Goal: Information Seeking & Learning: Learn about a topic

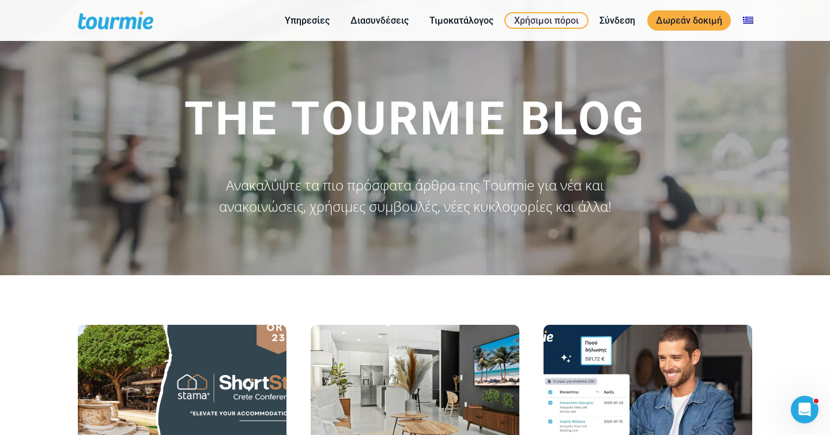
scroll to position [202, 0]
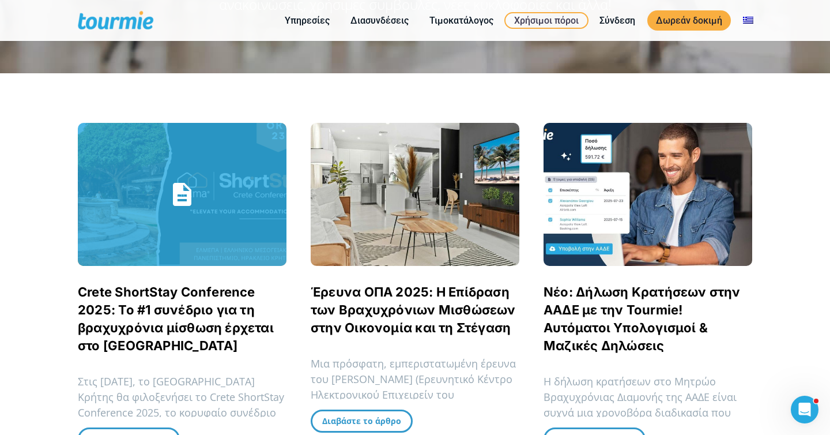
click at [175, 309] on link "Crete ShortStay Conference 2025: Το #1 συνέδριο για τη βραχυχρόνια μίσθωση έρχε…" at bounding box center [176, 318] width 196 height 69
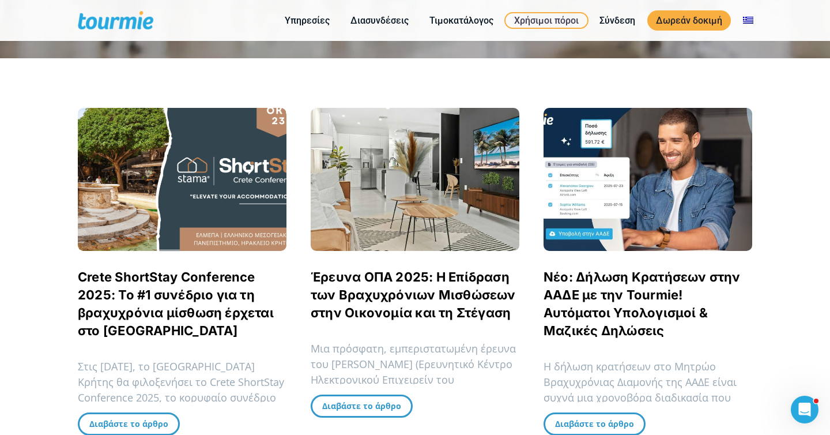
scroll to position [219, 0]
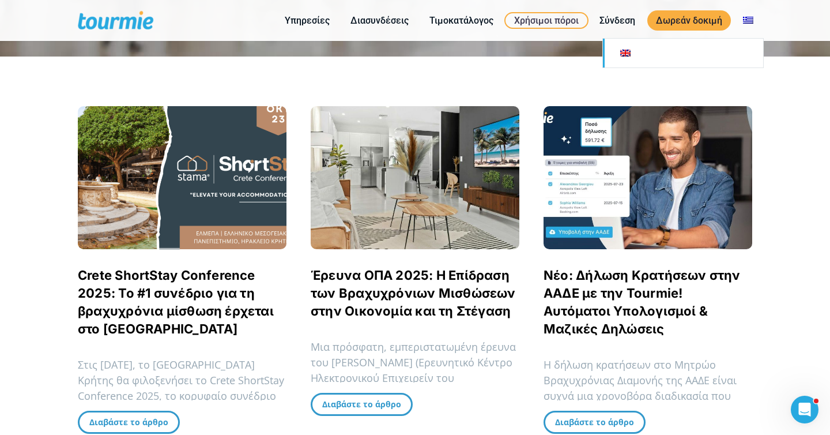
click at [724, 60] on link at bounding box center [683, 53] width 160 height 29
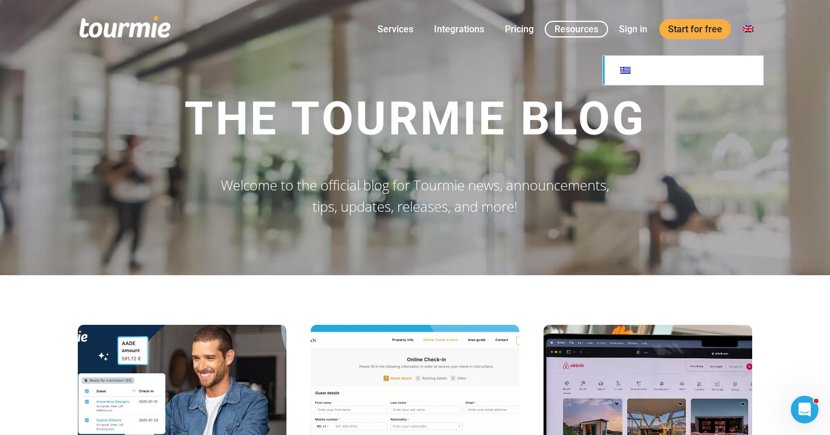
click at [729, 67] on link at bounding box center [683, 70] width 160 height 29
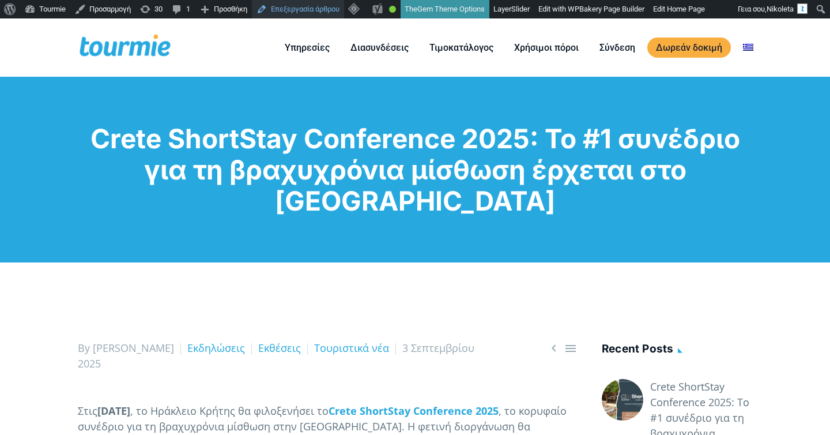
scroll to position [18, 0]
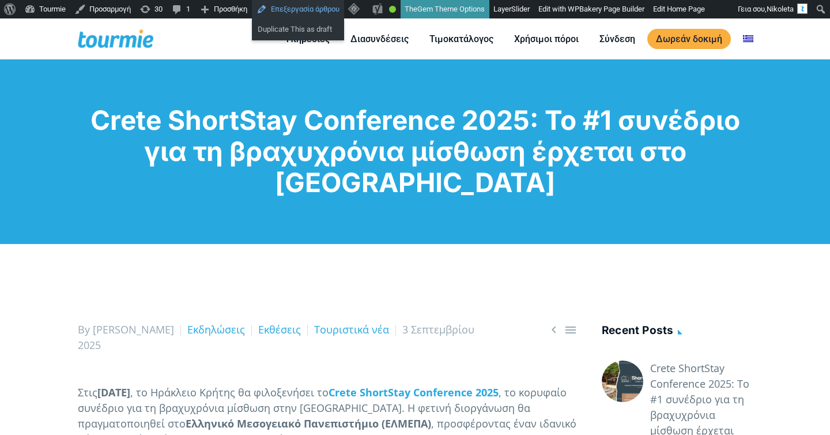
click at [320, 12] on link "Επεξεργασία άρθρου" at bounding box center [298, 9] width 92 height 18
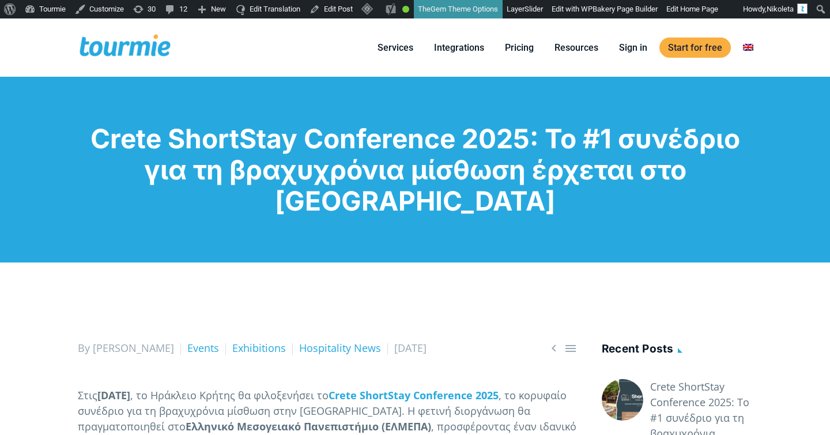
click at [502, 207] on h1 "Crete ShortStay Conference 2025: Το #1 συνέδριο για τη βραχυχρόνια μίσθωση έρχε…" at bounding box center [415, 169] width 675 height 93
click at [540, 169] on h1 "Crete ShortStay Conference 2025: Το #1 συνέδριο για τη βραχυχρόνια μίσθωση έρχε…" at bounding box center [415, 169] width 675 height 93
click at [496, 192] on h1 "Crete ShortStay Conference 2025: Το #1 συνέδριο για τη βραχυχρόνια μίσθωση έρχε…" at bounding box center [415, 169] width 675 height 93
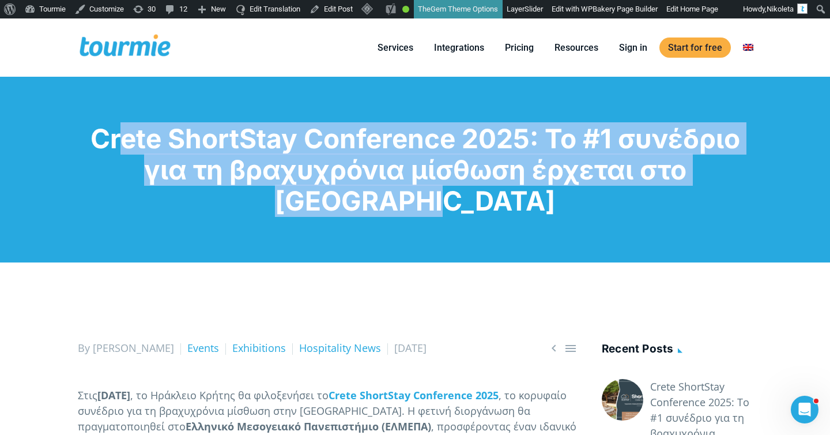
drag, startPoint x: 492, startPoint y: 214, endPoint x: 94, endPoint y: 121, distance: 409.3
click at [95, 121] on div "Crete ShortStay Conference 2025: Το #1 συνέδριο για τη βραχυχρόνια μίσθωση έρχε…" at bounding box center [415, 170] width 830 height 186
copy h1 "Crete ShortStay Conference 2025: Το #1 συνέδριο για τη βραχυχρόνια μίσθωση έρχε…"
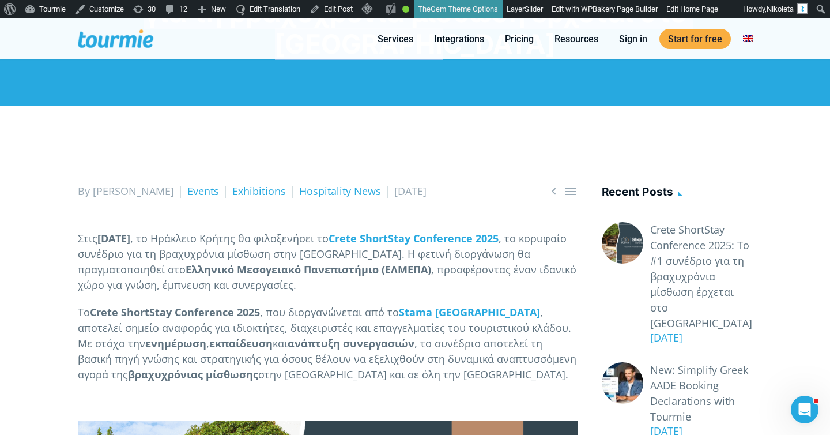
scroll to position [226, 0]
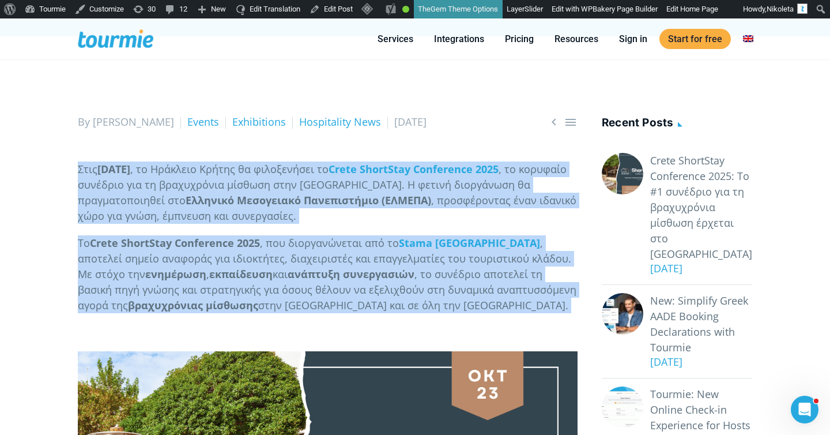
drag, startPoint x: 80, startPoint y: 168, endPoint x: 276, endPoint y: 321, distance: 248.6
copy div "Στις 23 Οκτωβρίου 2025 , το Ηράκλειο Κρήτης θα φιλοξενήσει το Crete ShortStay C…"
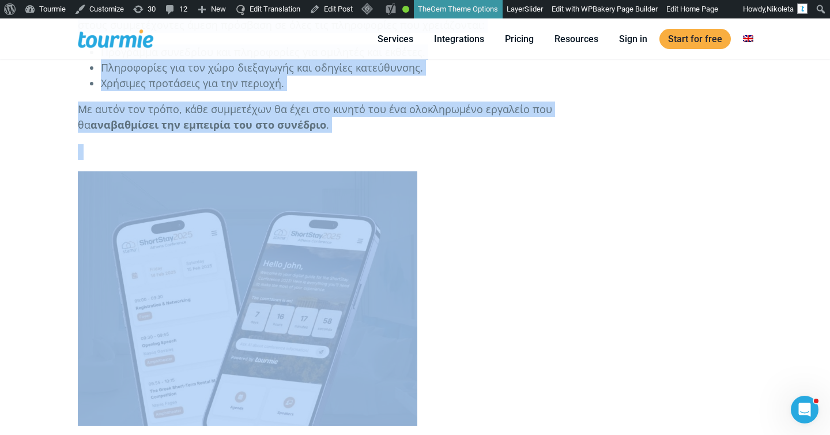
scroll to position [2177, 0]
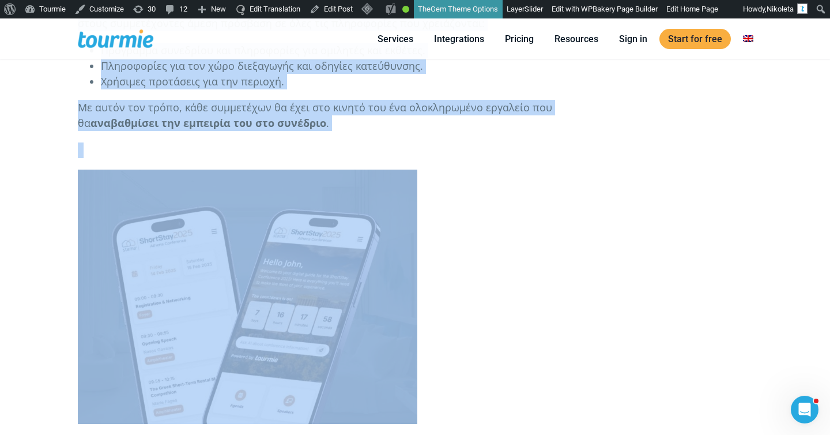
drag, startPoint x: 74, startPoint y: 105, endPoint x: 92, endPoint y: 294, distance: 190.0
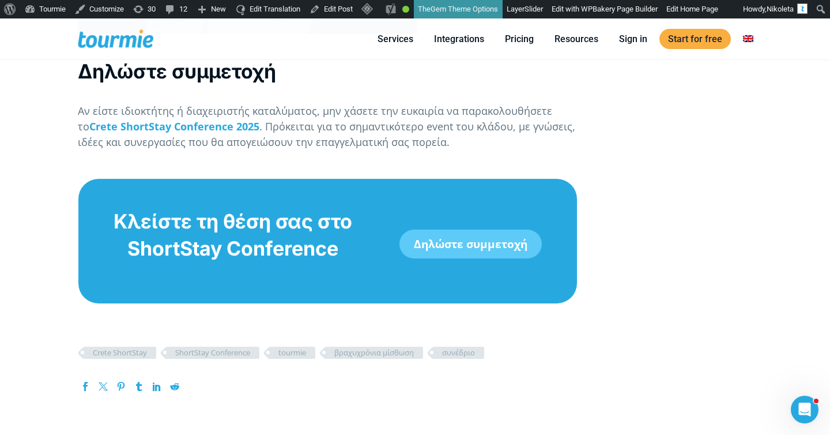
scroll to position [2532, 0]
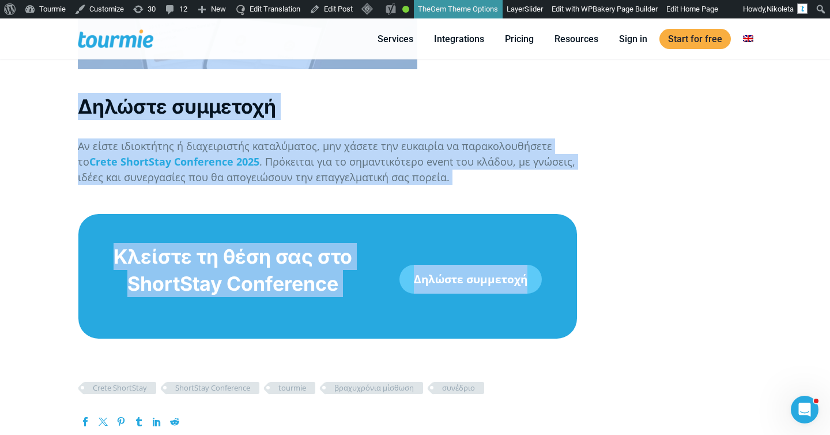
copy article "Τι είναι το Crete ShortStay Conference 2025; Το ShortStay Conference είναι το μ…"
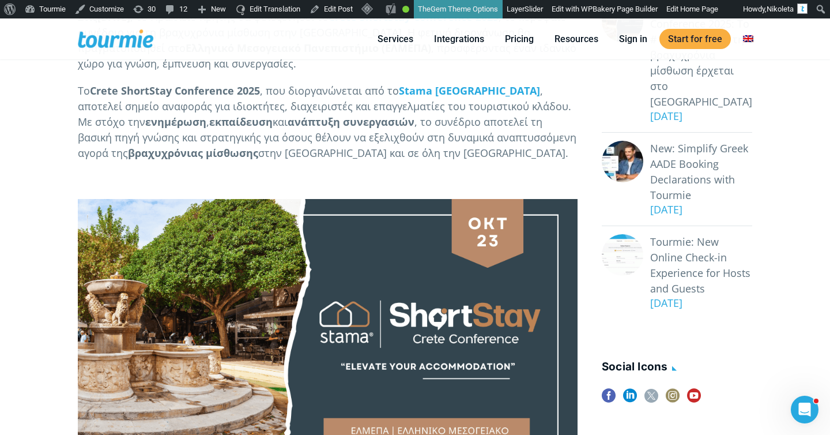
scroll to position [355, 0]
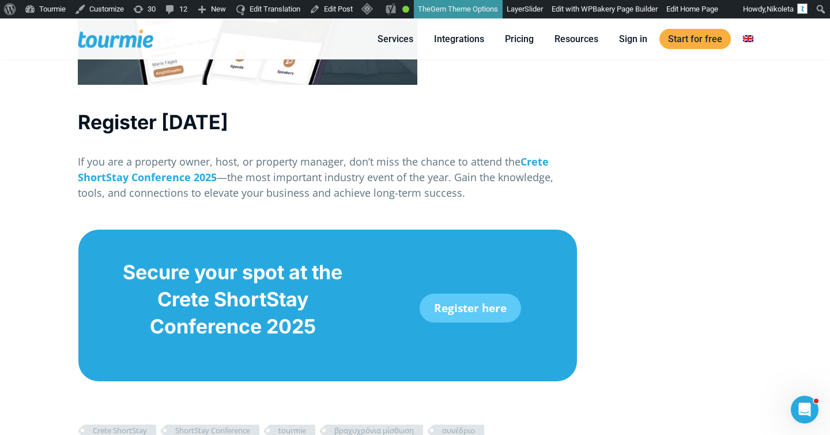
scroll to position [2437, 0]
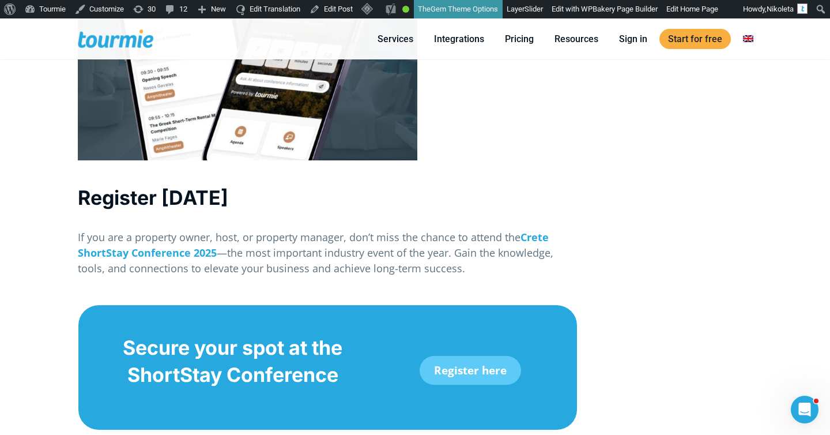
scroll to position [2379, 0]
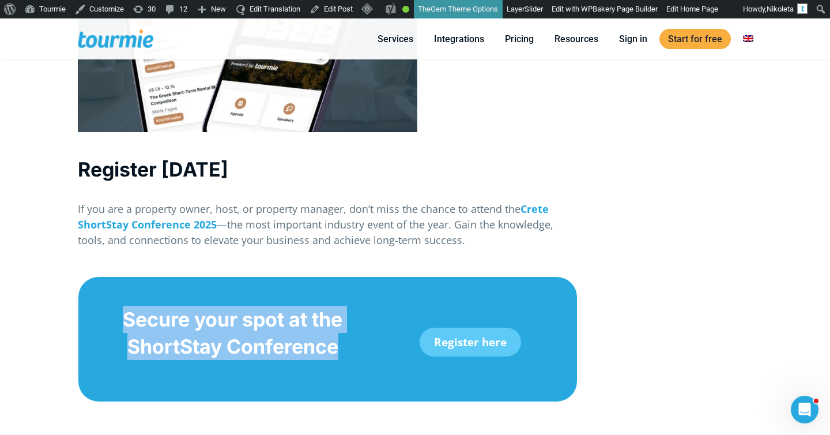
drag, startPoint x: 348, startPoint y: 326, endPoint x: 122, endPoint y: 286, distance: 230.1
click at [122, 306] on h2 "Secure your spot at the ShortStay Conference" at bounding box center [232, 333] width 261 height 54
copy span "Secure your spot at the ShortStay Conference"
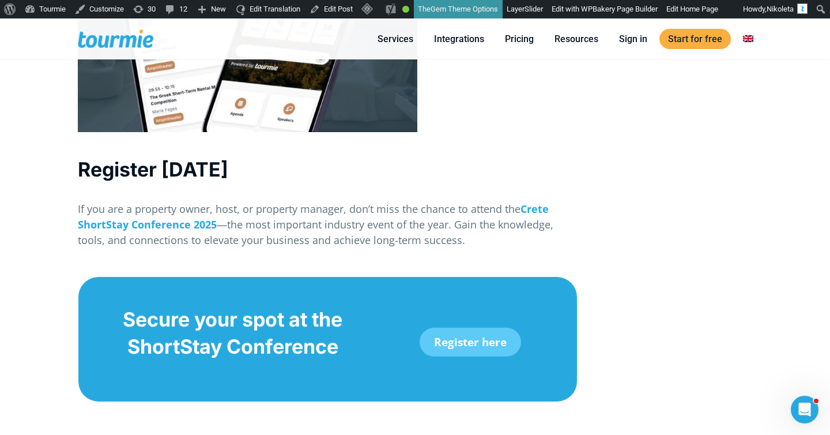
click at [516, 201] on p "If you are a property owner, host, or property manager, don’t miss the chance t…" at bounding box center [328, 224] width 500 height 47
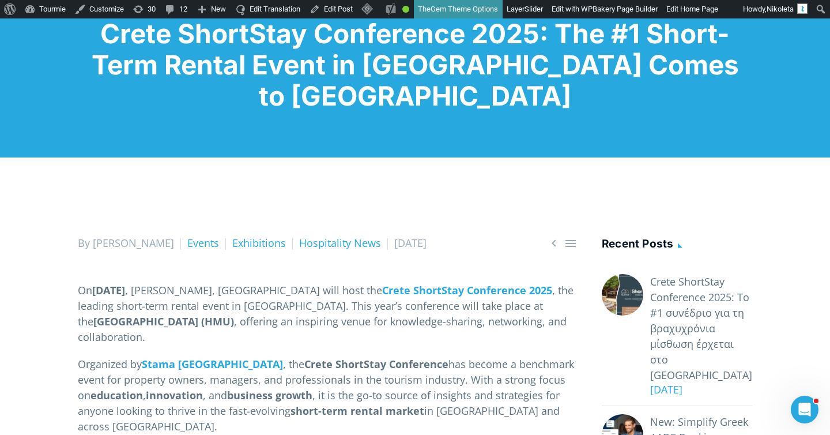
scroll to position [0, 0]
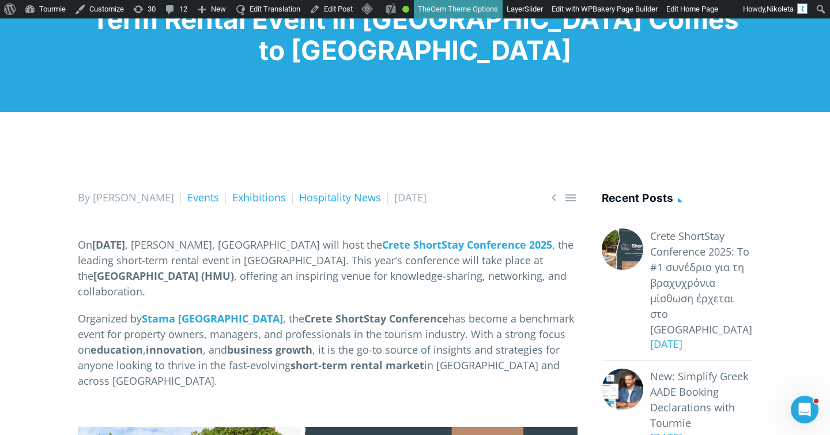
scroll to position [222, 0]
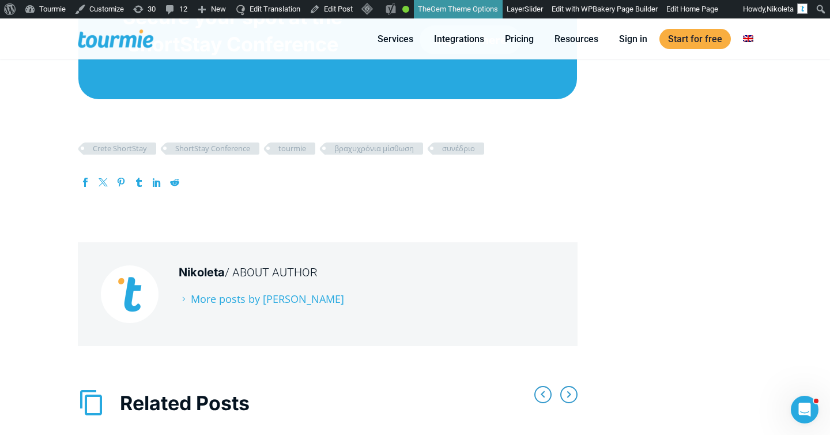
scroll to position [2586, 0]
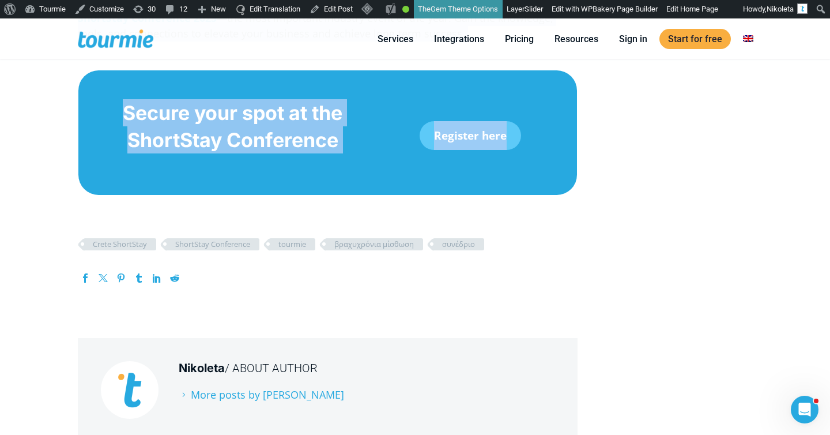
copy article "Lo Ipsumdo 74, 6842 , Sitametco, Adipi elit sedd eiu Tempo IncidIdun Utlaboreet…"
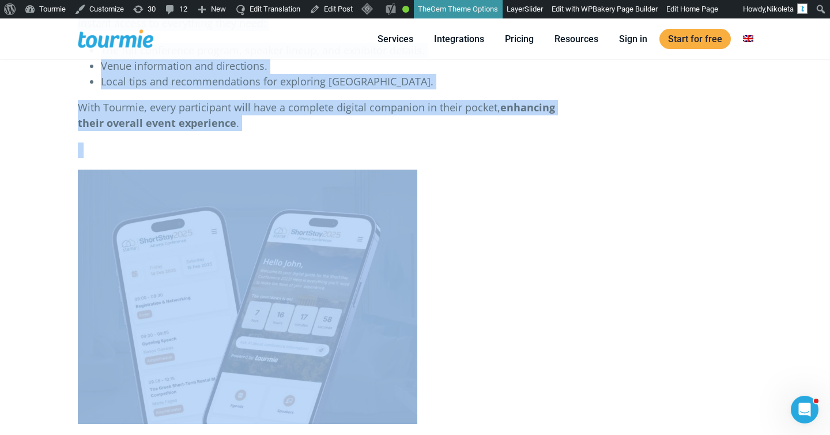
scroll to position [2173, 0]
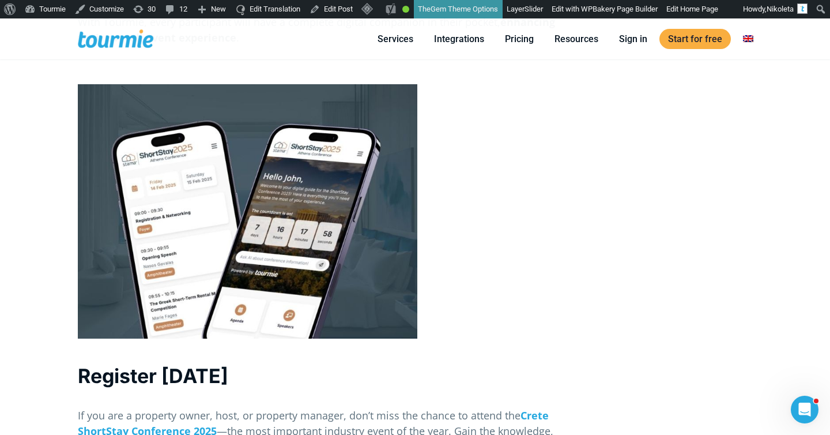
click at [451, 223] on p at bounding box center [328, 211] width 500 height 254
drag, startPoint x: 304, startPoint y: 222, endPoint x: 349, endPoint y: 120, distance: 111.3
click at [346, 120] on p at bounding box center [328, 211] width 500 height 254
drag, startPoint x: 469, startPoint y: 179, endPoint x: 172, endPoint y: 178, distance: 297.0
click at [172, 178] on p at bounding box center [328, 211] width 500 height 254
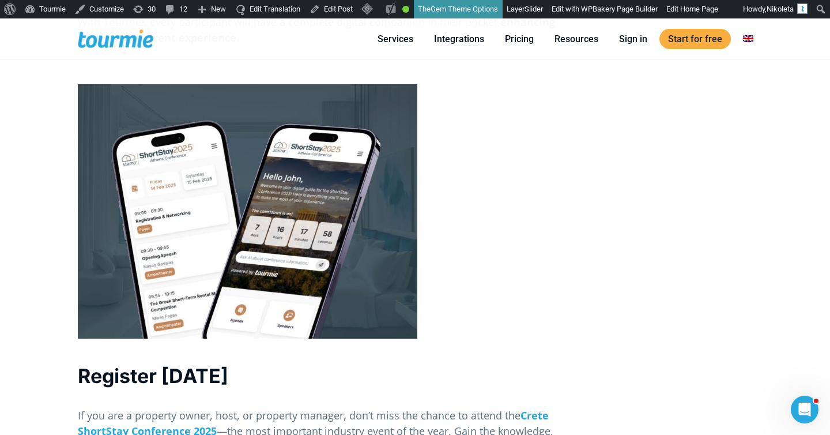
drag, startPoint x: 172, startPoint y: 178, endPoint x: 199, endPoint y: 74, distance: 107.3
click at [202, 84] on p at bounding box center [328, 211] width 500 height 254
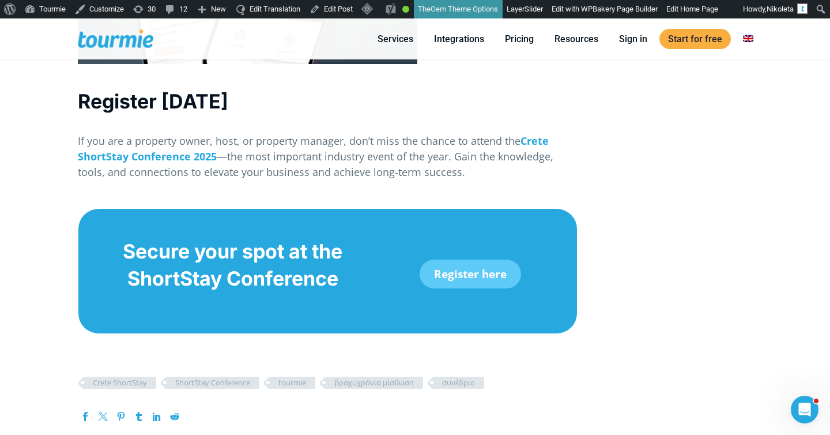
scroll to position [2447, 0]
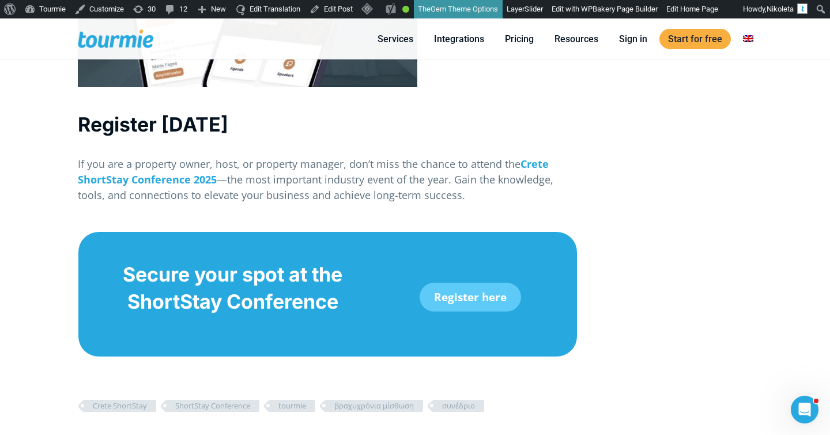
click at [476, 156] on p "If you are a property owner, host, or property manager, don’t miss the chance t…" at bounding box center [328, 179] width 500 height 47
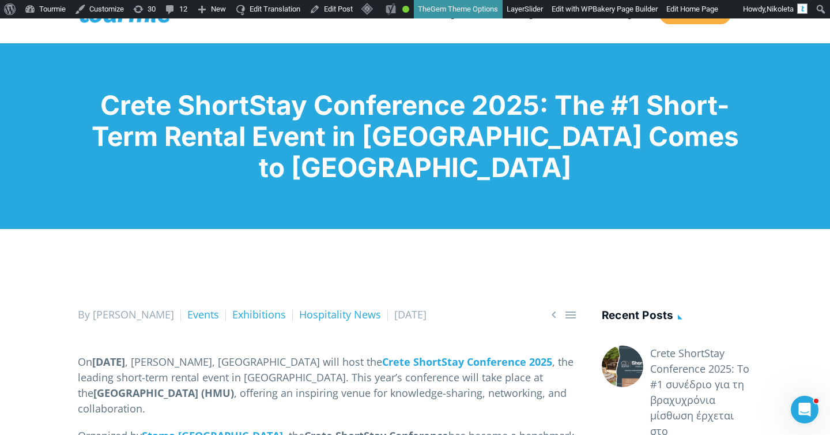
scroll to position [0, 0]
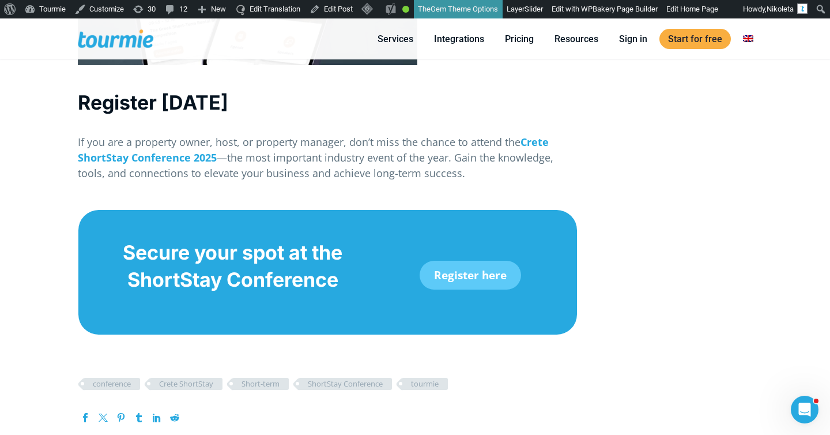
scroll to position [2496, 0]
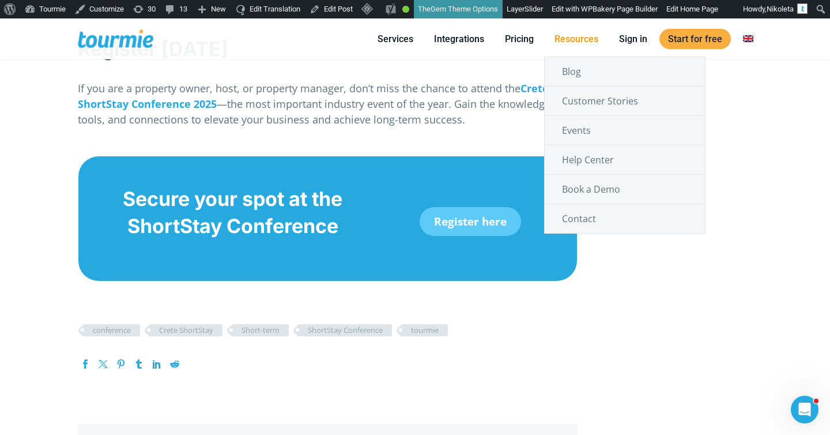
scroll to position [2540, 0]
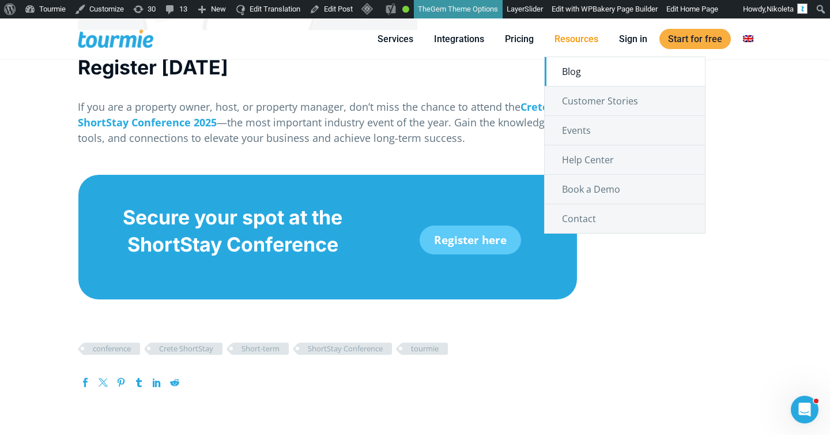
click at [581, 75] on link "Blog" at bounding box center [625, 71] width 160 height 29
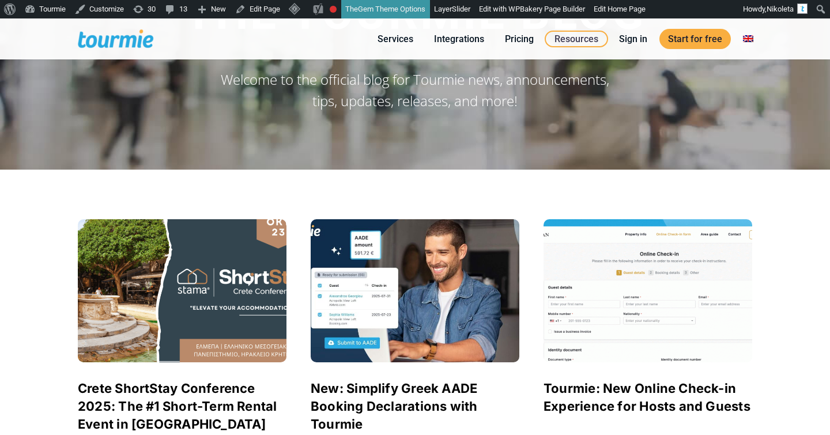
scroll to position [243, 0]
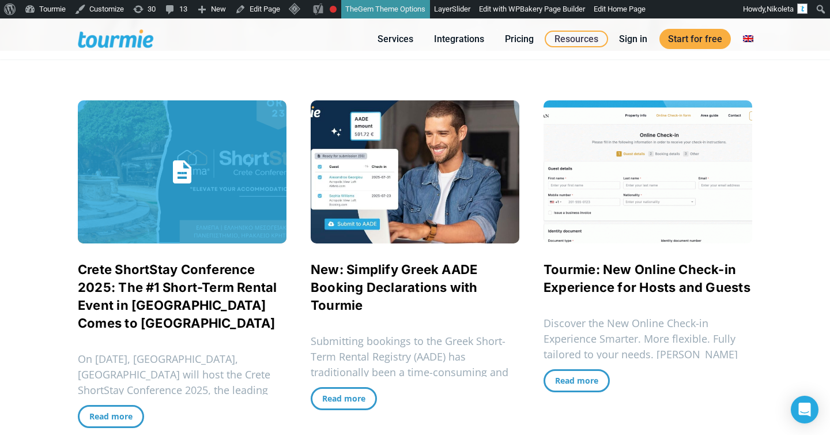
click at [157, 283] on link "Crete ShortStay Conference 2025: The #1 Short-Term Rental Event in [GEOGRAPHIC_…" at bounding box center [178, 296] width 200 height 69
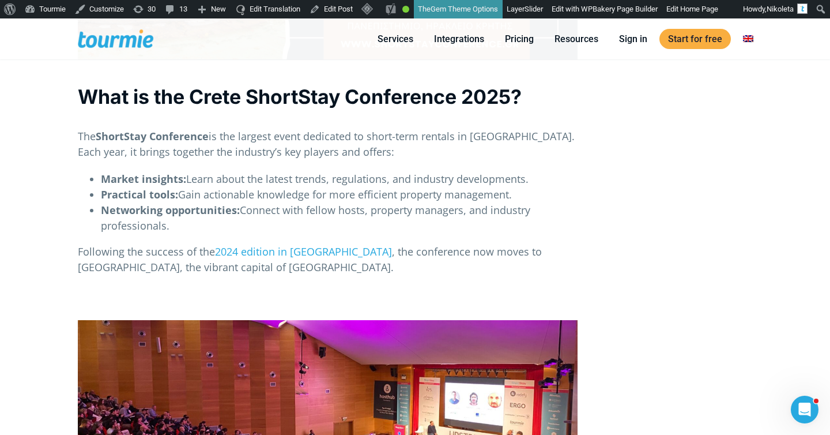
scroll to position [754, 0]
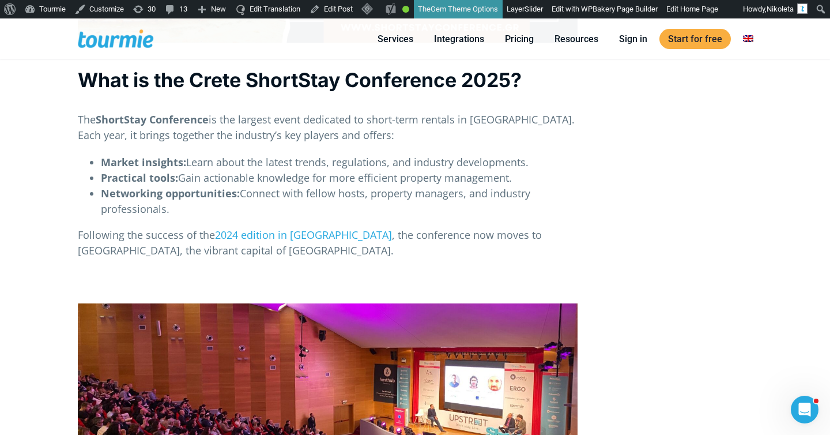
click at [461, 186] on li "Networking opportunities: Connect with fellow hosts, property managers, and ind…" at bounding box center [339, 201] width 477 height 31
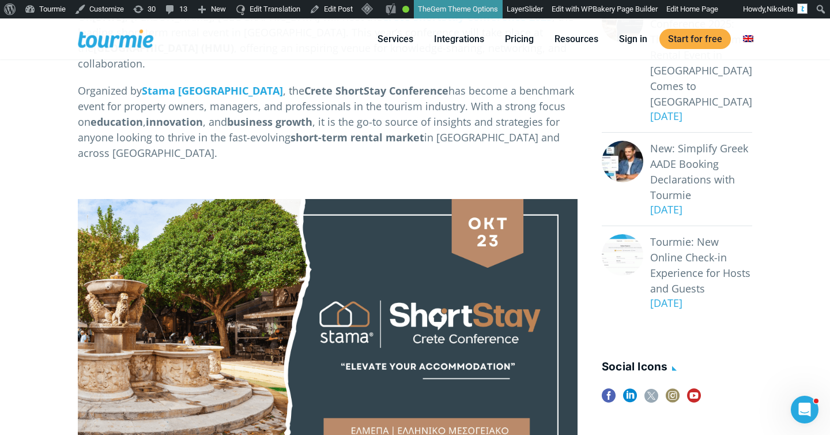
scroll to position [183, 0]
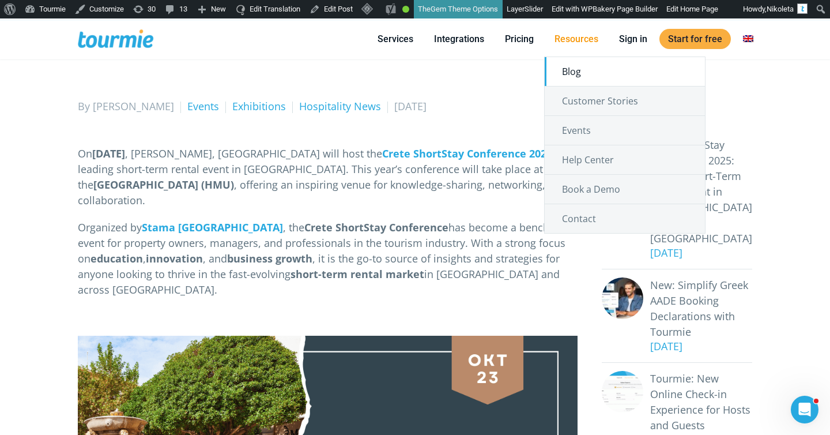
click at [576, 78] on link "Blog" at bounding box center [625, 71] width 160 height 29
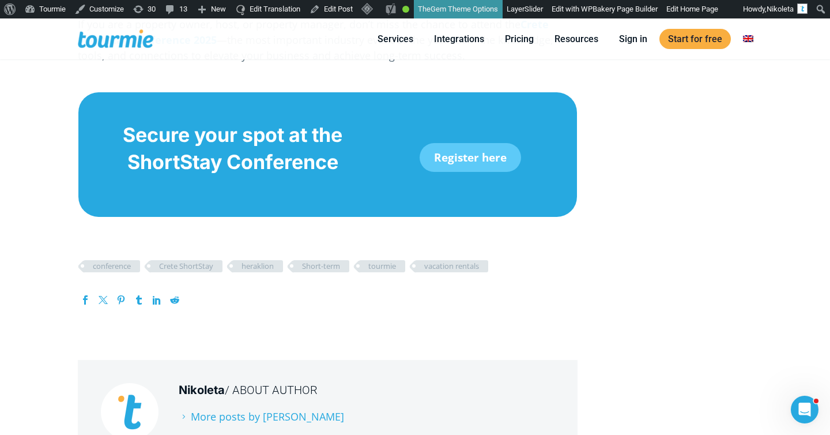
scroll to position [2339, 0]
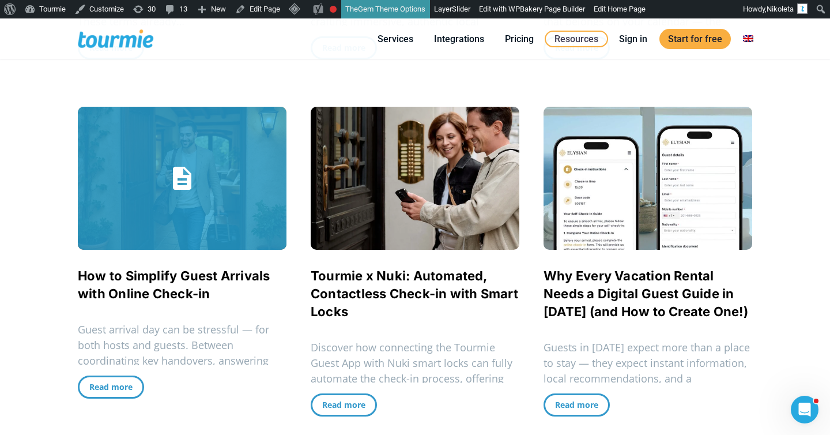
scroll to position [999, 0]
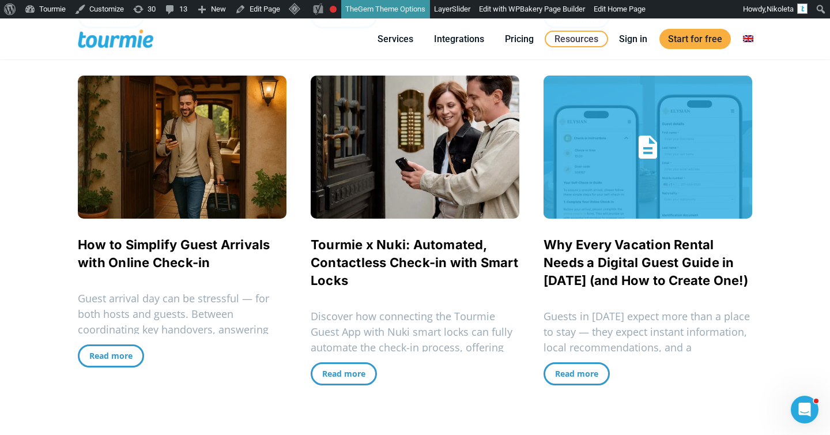
click at [644, 258] on link "Why Every Vacation Rental Needs a Digital Guest Guide in [DATE] (and How to Cre…" at bounding box center [646, 262] width 205 height 51
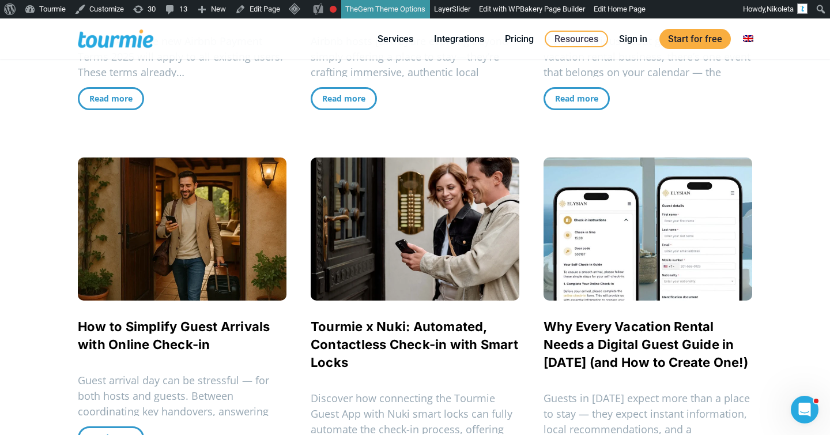
scroll to position [916, 0]
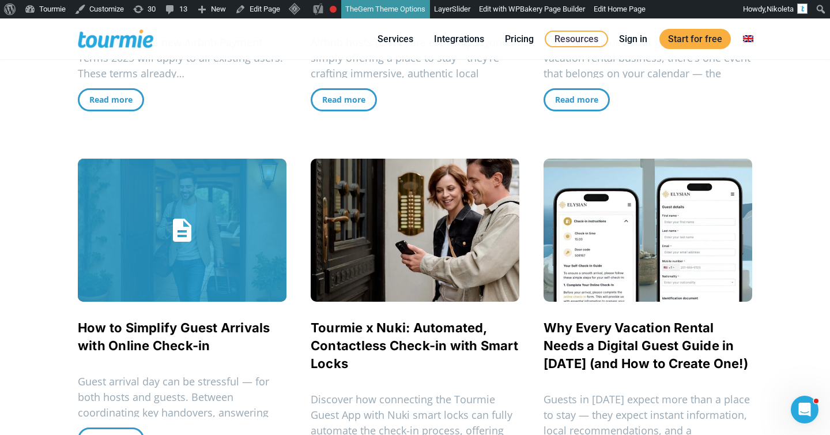
click at [116, 339] on link "How to Simplify Guest Arrivals with Online Check-in" at bounding box center [174, 336] width 193 height 33
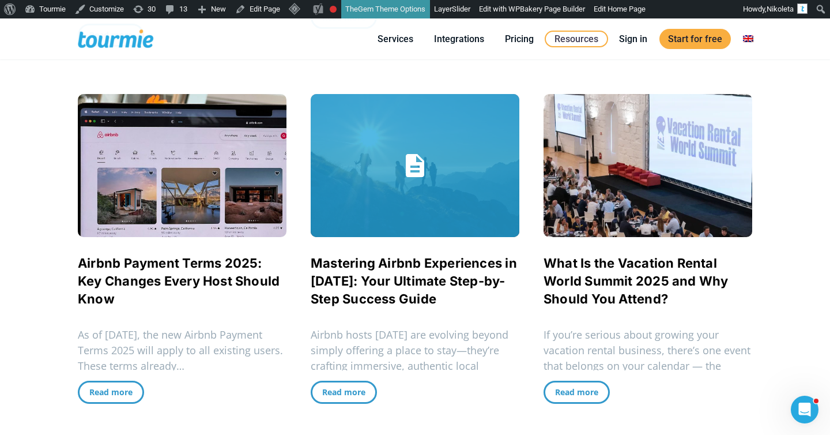
scroll to position [713, 0]
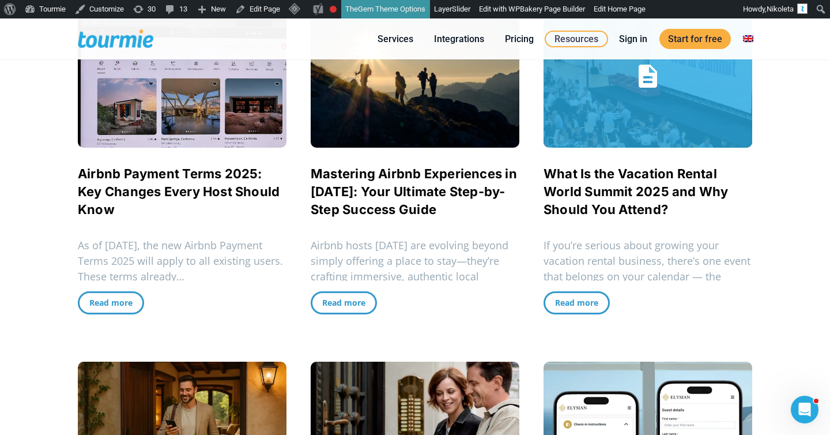
click at [607, 205] on link "What Is the Vacation Rental World Summit 2025 and Why Should You Attend?" at bounding box center [636, 191] width 185 height 51
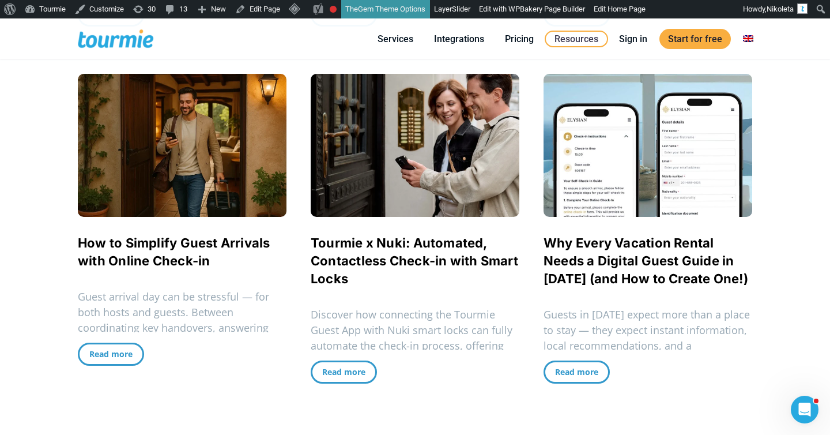
scroll to position [1004, 0]
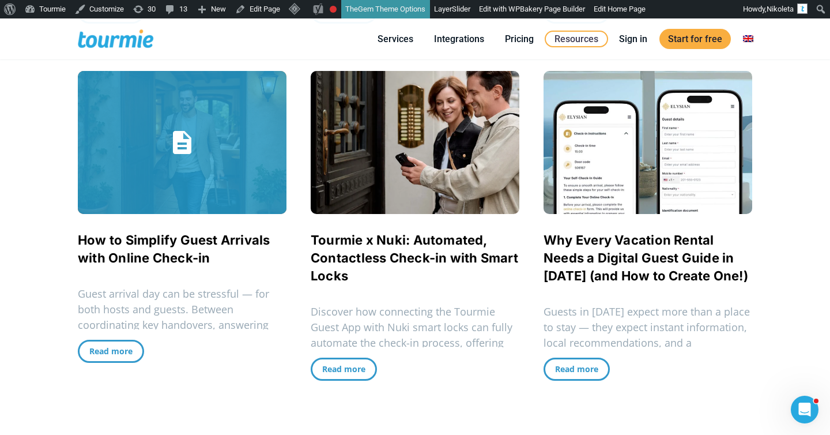
click at [106, 248] on span "How to Simplify Guest Arrivals with Online Check-in" at bounding box center [182, 249] width 209 height 36
click at [155, 242] on link "How to Simplify Guest Arrivals with Online Check-in" at bounding box center [174, 248] width 193 height 33
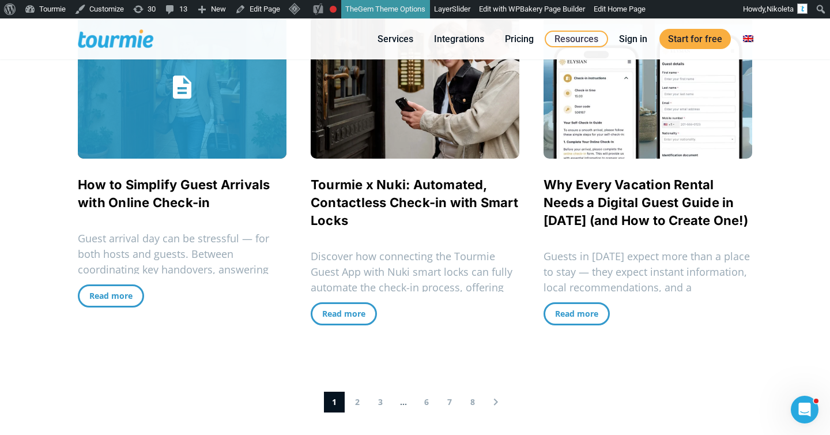
scroll to position [1052, 0]
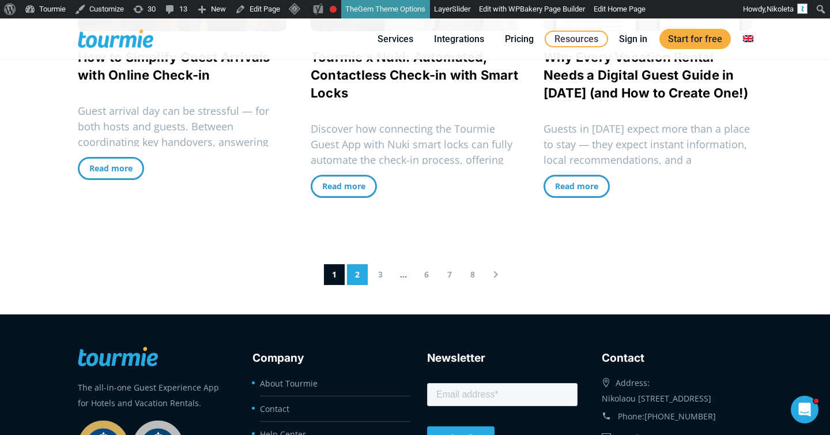
click at [359, 272] on link "2" at bounding box center [357, 274] width 21 height 21
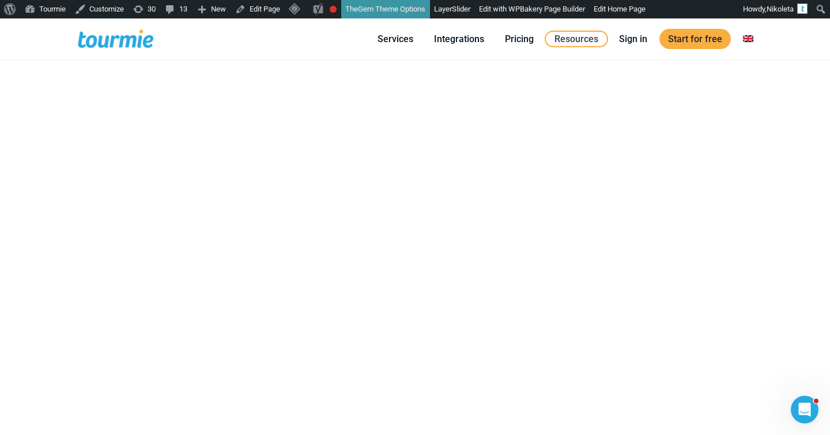
scroll to position [1331, 0]
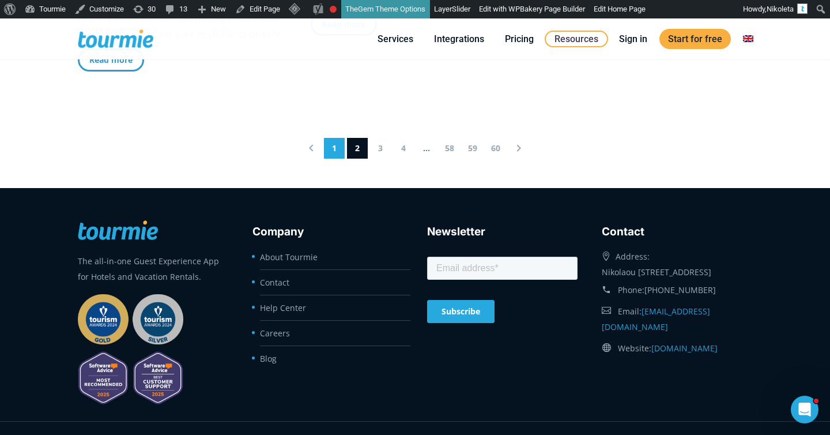
click at [337, 146] on link "1" at bounding box center [334, 148] width 21 height 21
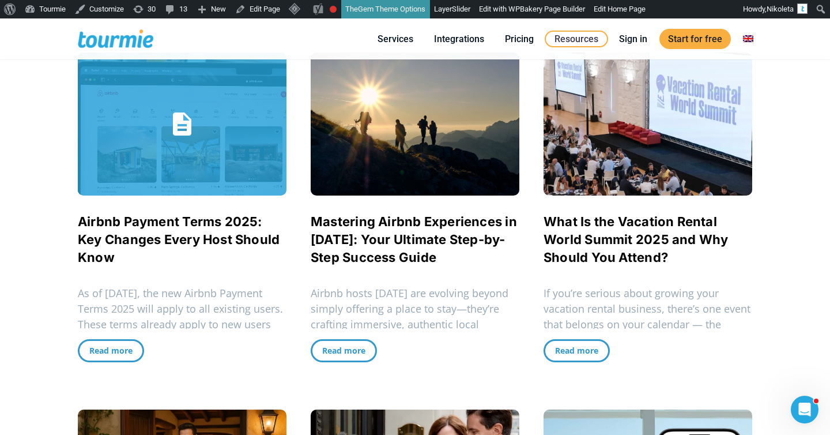
scroll to position [673, 0]
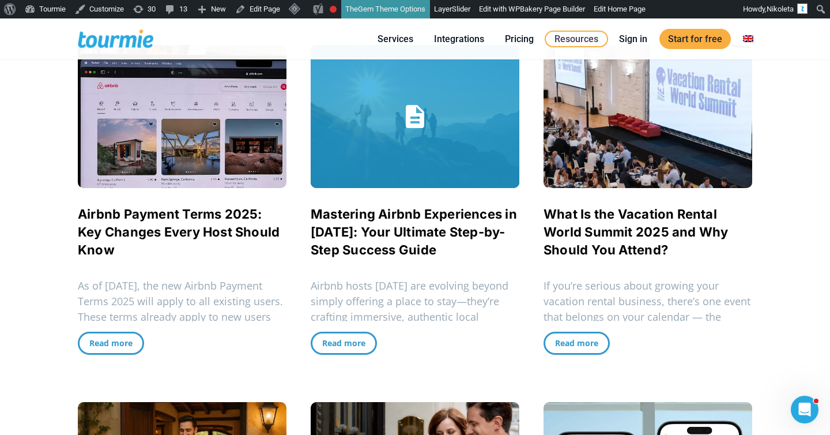
click at [402, 235] on link "Mastering Airbnb Experiences in [DATE]: Your Ultimate Step-by-Step Success Guide" at bounding box center [414, 231] width 206 height 51
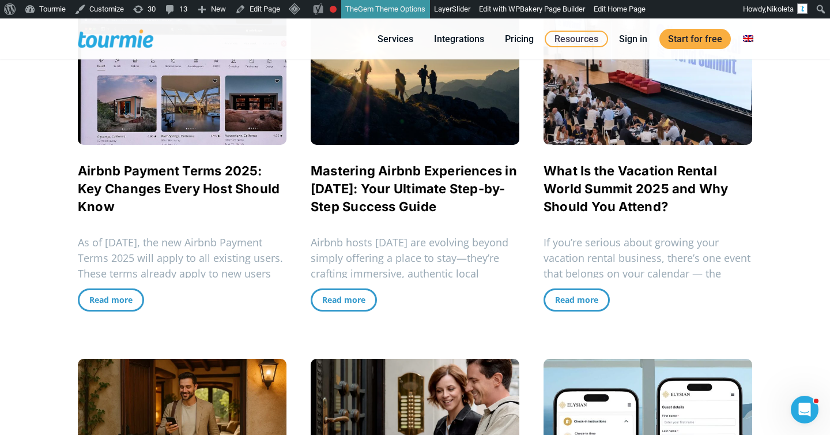
scroll to position [708, 0]
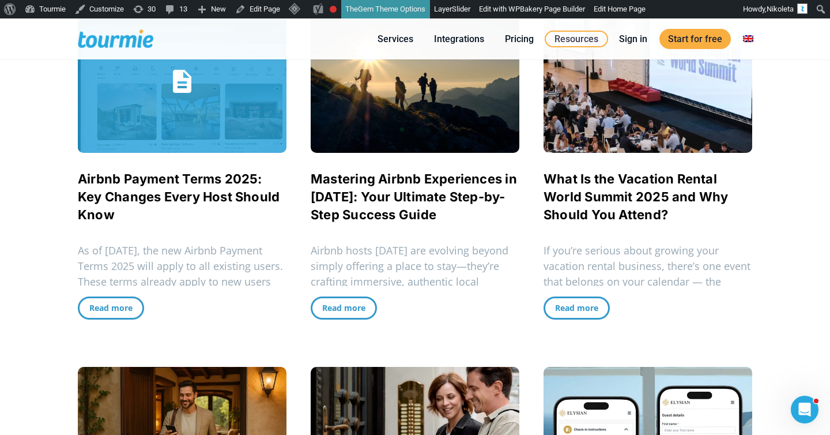
click at [148, 181] on link "Airbnb Payment Terms 2025: Key Changes Every Host Should Know" at bounding box center [179, 196] width 202 height 51
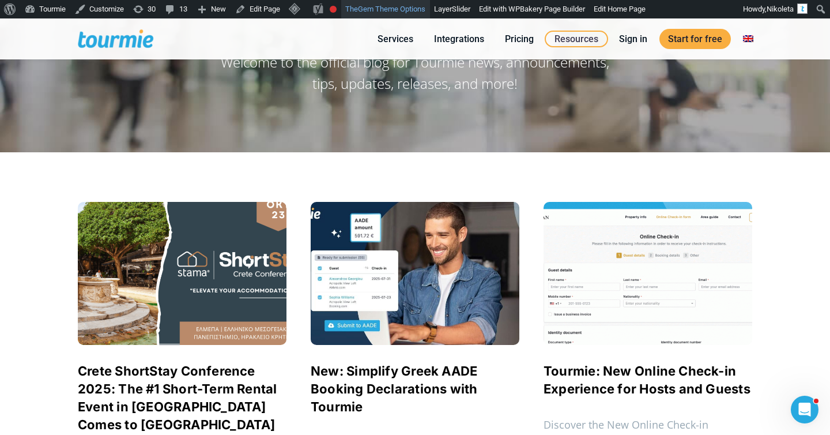
scroll to position [74, 0]
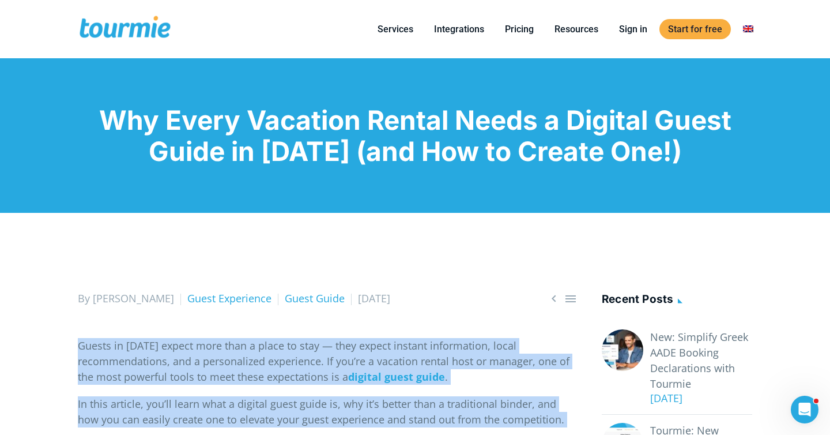
drag, startPoint x: 332, startPoint y: 176, endPoint x: 80, endPoint y: 340, distance: 301.0
copy div "Guests in 2025 expect more than a place to stay — they expect instant informati…"
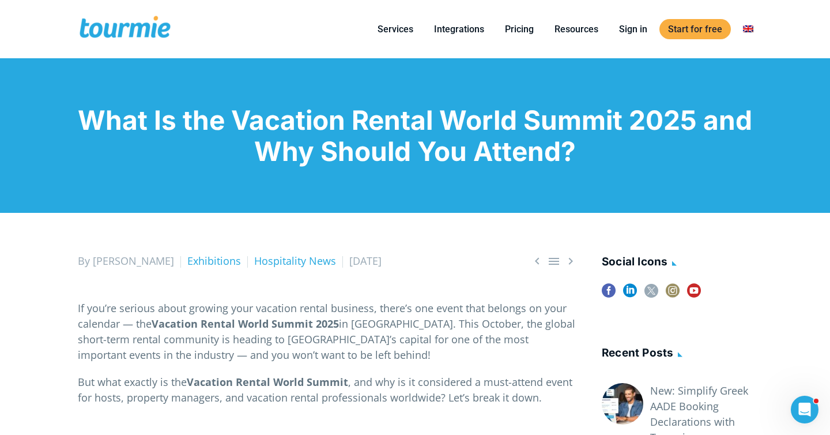
click at [85, 123] on h1 "What Is the Vacation Rental World Summit 2025 and Why Should You Attend?" at bounding box center [415, 135] width 675 height 62
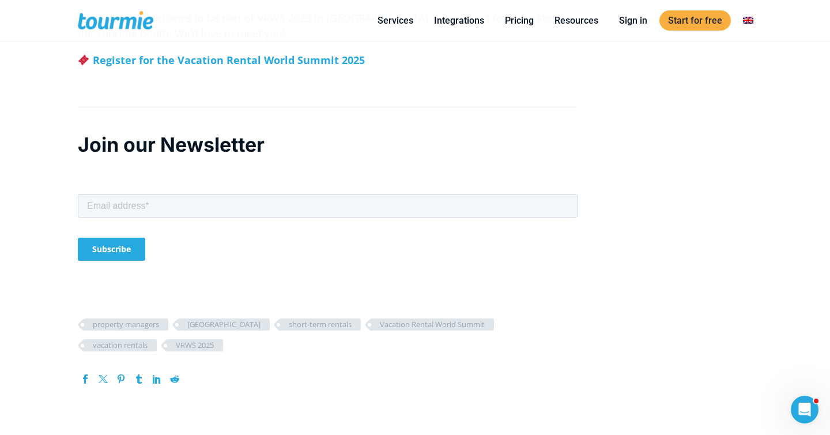
scroll to position [2736, 0]
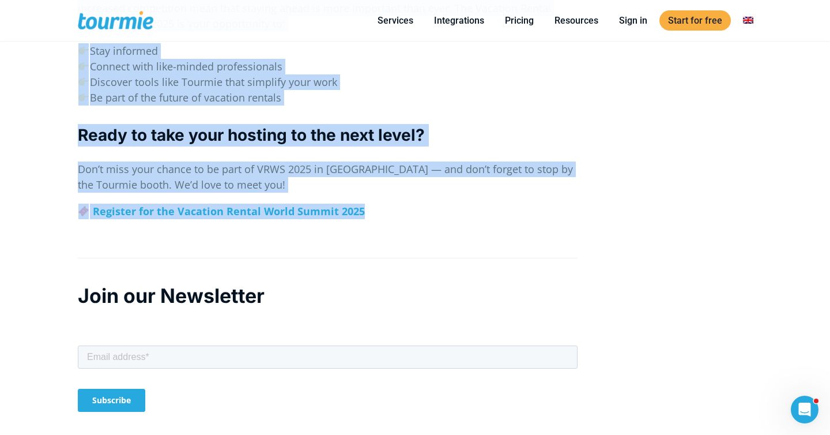
click at [429, 204] on p "Register for the Vacation Rental World Summit 2025" at bounding box center [328, 212] width 500 height 16
copy div "What Is the Vacation Rental World Summit 2025 and Why Should You Attend?    …"
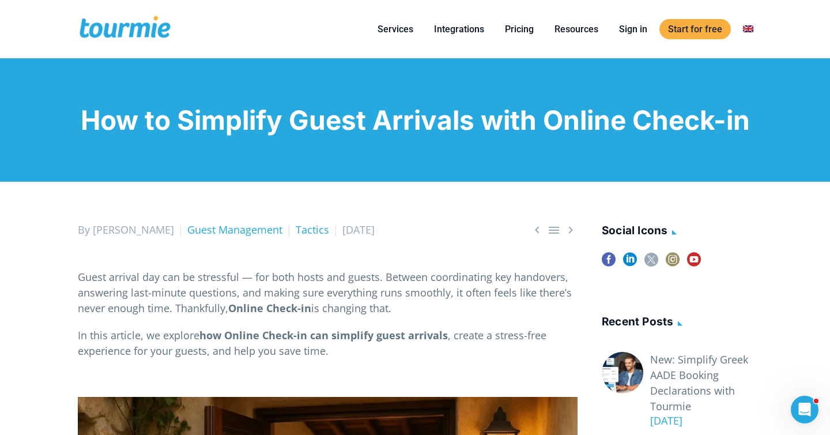
click at [83, 123] on h1 "How to Simplify Guest Arrivals with Online Check-in" at bounding box center [415, 119] width 675 height 31
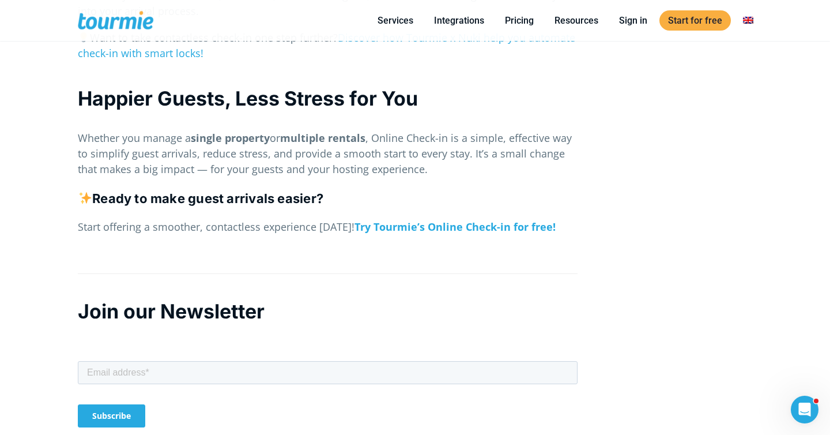
scroll to position [2521, 0]
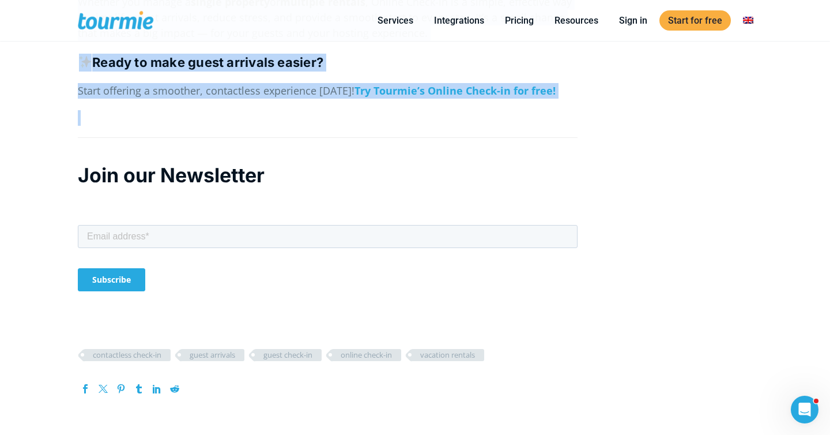
click at [293, 110] on p at bounding box center [328, 118] width 500 height 16
copy div "Lor ip Dolorsit Ametc Adipisci elit Seddoe Tempo-in    Ut Laboreet Dolor Mag…"
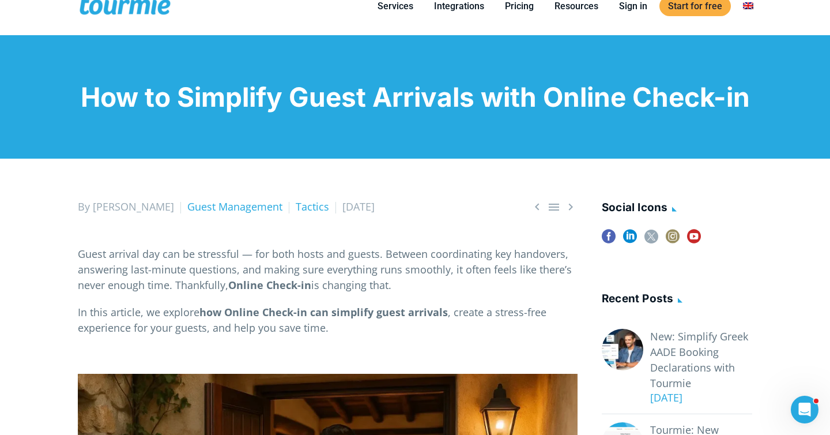
scroll to position [0, 0]
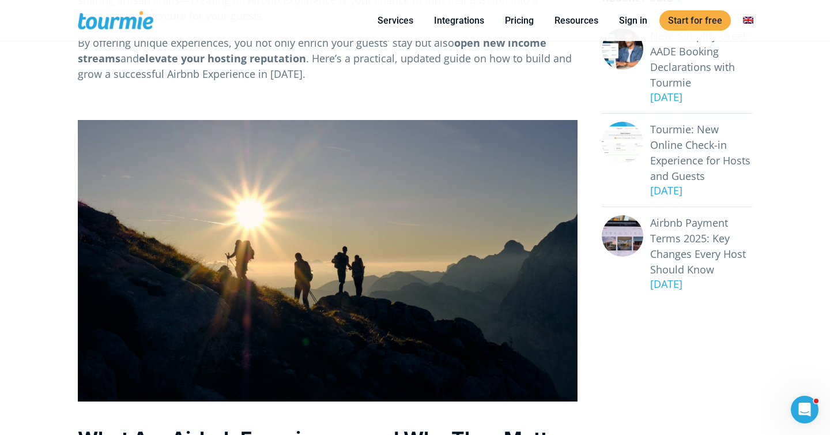
scroll to position [52, 0]
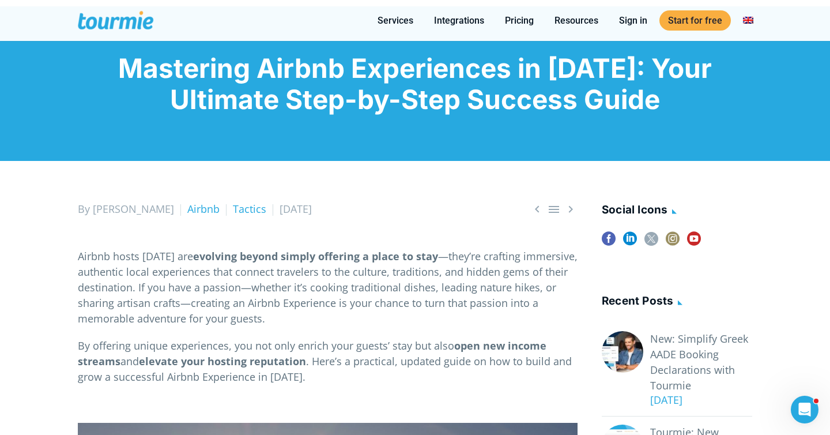
click at [134, 68] on h1 "Mastering Airbnb Experiences in [DATE]: Your Ultimate Step-by-Step Success Guide" at bounding box center [415, 83] width 675 height 62
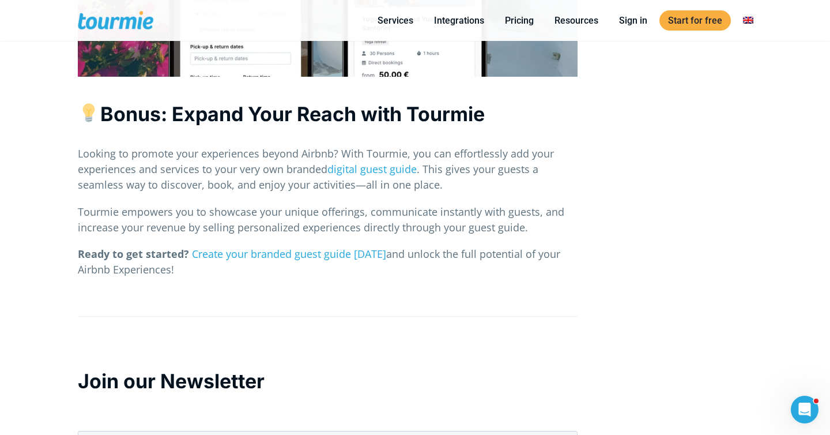
scroll to position [4247, 0]
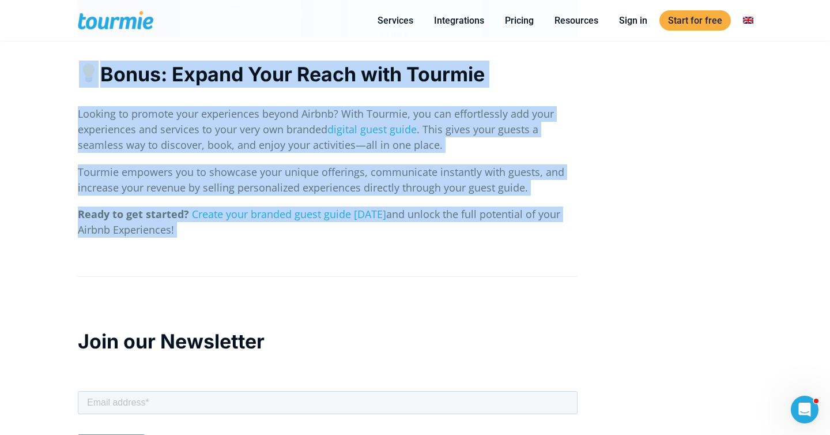
copy div "Mastering Airbnb Experiences in 2025: Your Ultimate Step-by-Step Success Guide …"
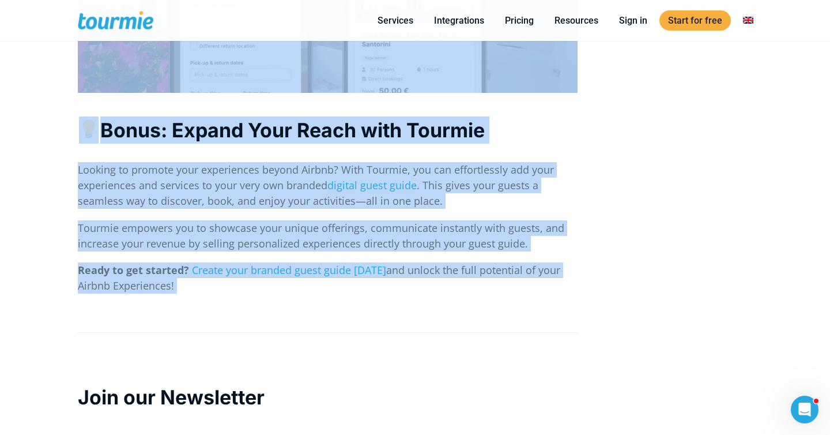
scroll to position [4168, 0]
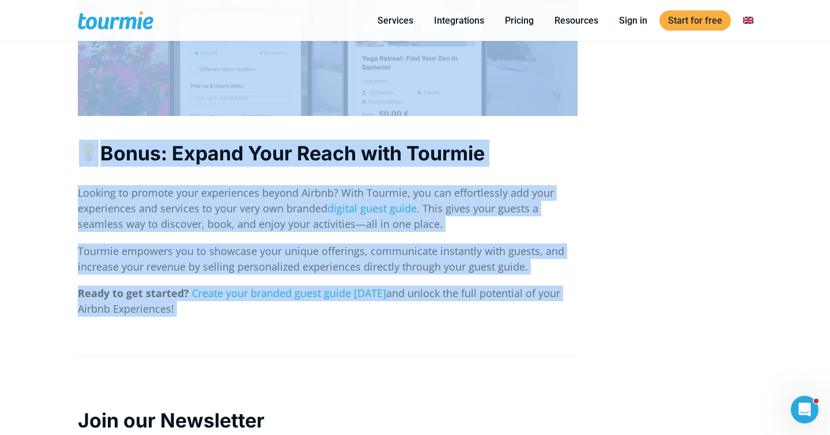
click at [385, 187] on p "Looking to promote your experiences beyond Airbnb? With Tourmie, you can effort…" at bounding box center [328, 208] width 500 height 47
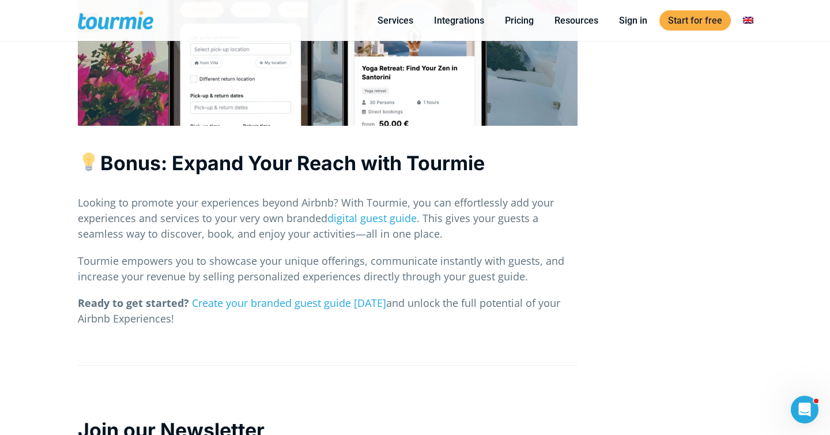
scroll to position [4161, 0]
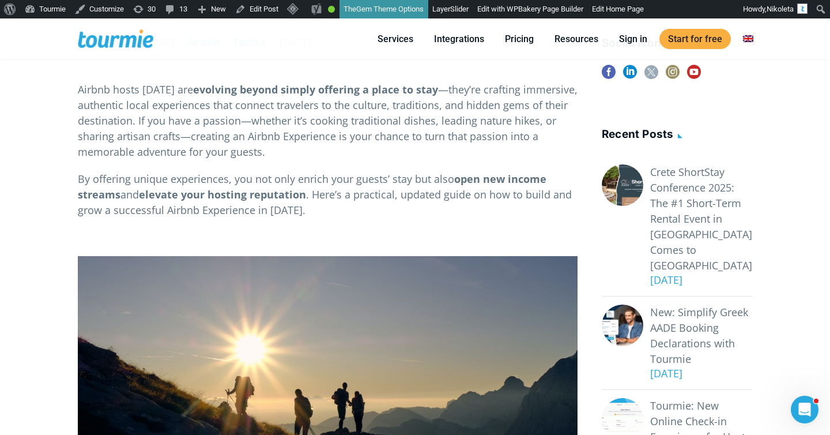
scroll to position [13, 0]
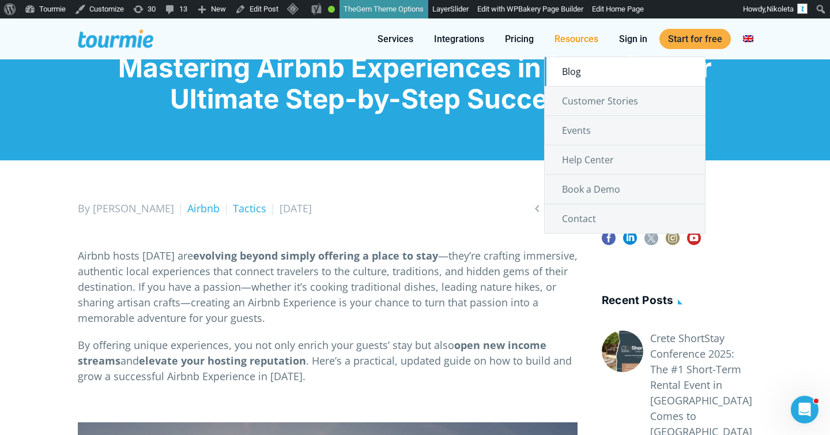
click at [580, 82] on link "Blog" at bounding box center [625, 71] width 160 height 29
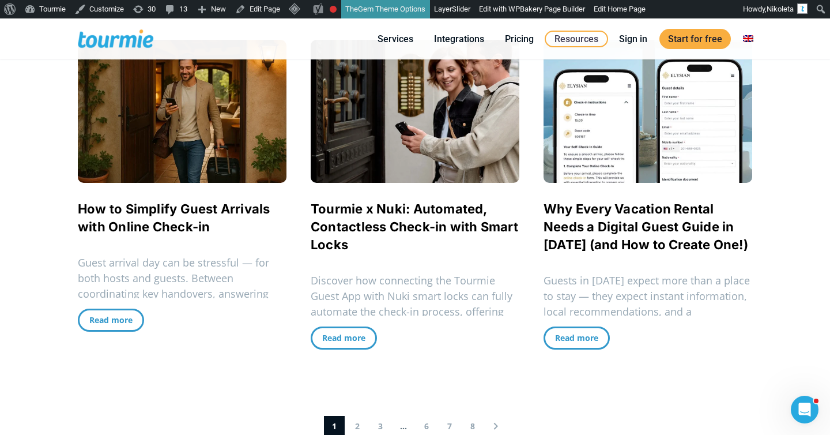
scroll to position [1109, 0]
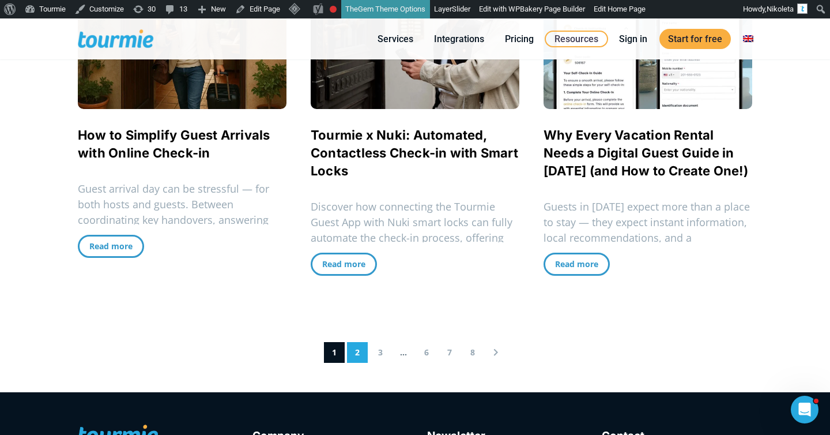
click at [360, 353] on link "2" at bounding box center [357, 352] width 21 height 21
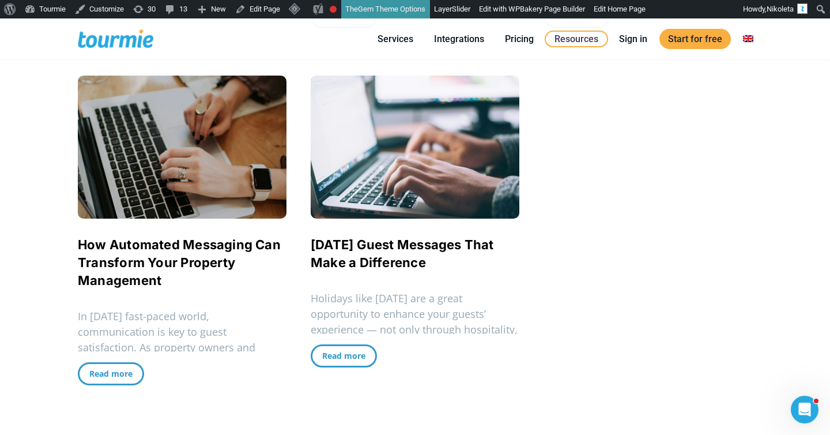
scroll to position [670, 0]
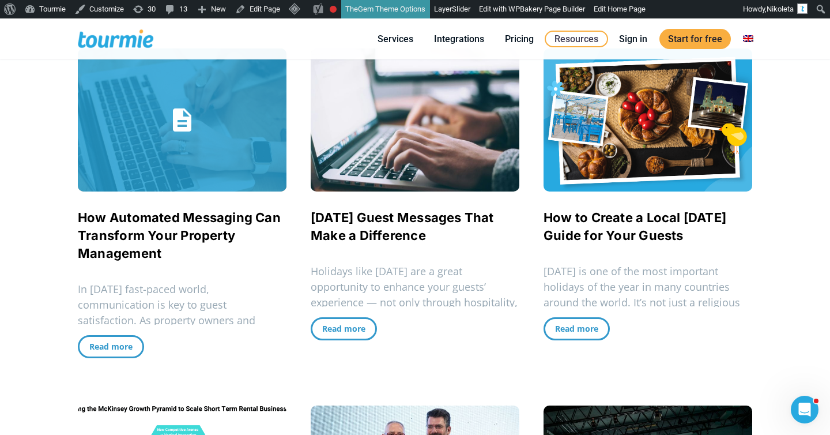
click at [140, 242] on link "How Automated Messaging Can Transform Your Property Management" at bounding box center [179, 235] width 203 height 51
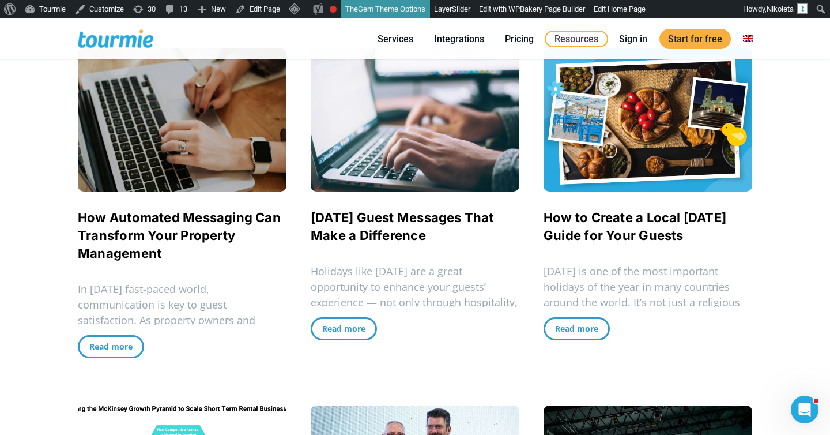
scroll to position [890, 0]
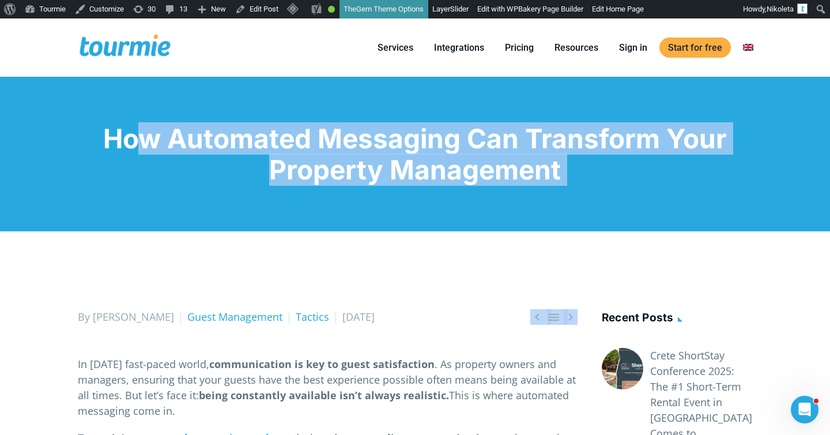
drag, startPoint x: 107, startPoint y: 135, endPoint x: 212, endPoint y: 337, distance: 228.0
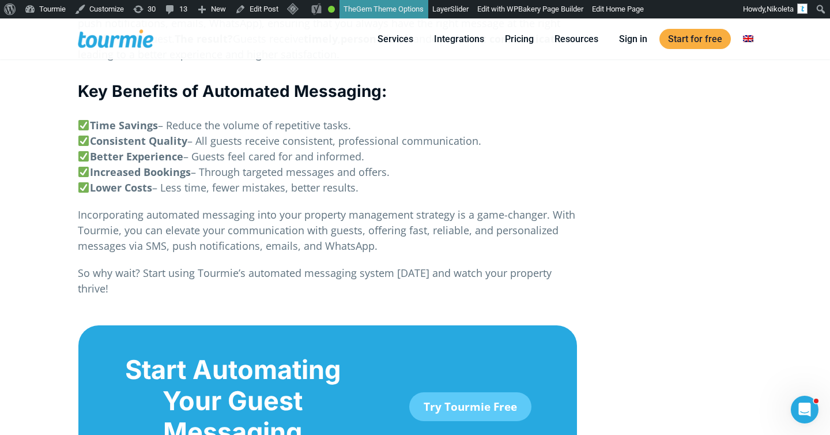
scroll to position [2577, 0]
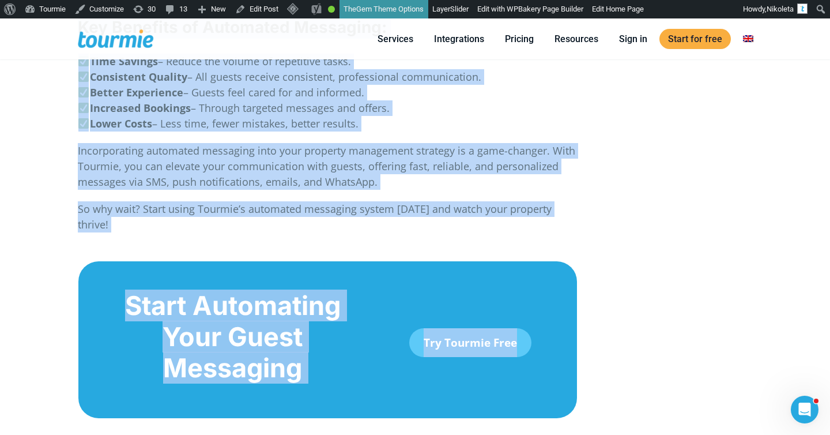
click at [497, 362] on div "Try Tourmie Free" at bounding box center [470, 342] width 190 height 105
copy div "How Automated Messaging Can Transform Your Property Management    By Nikolet…"
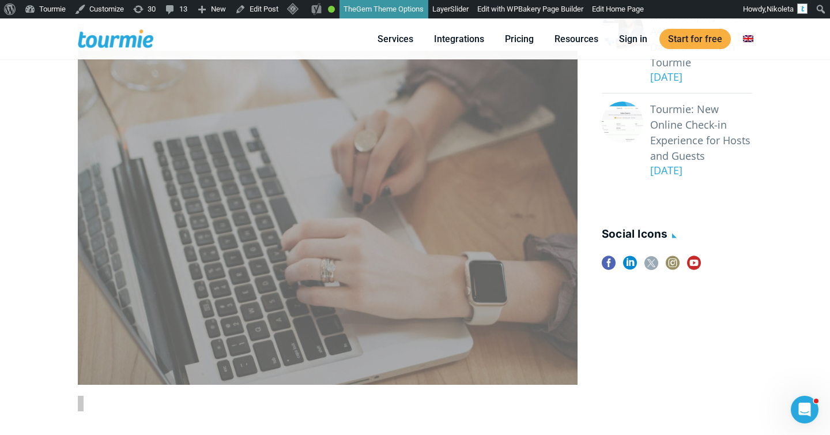
scroll to position [0, 0]
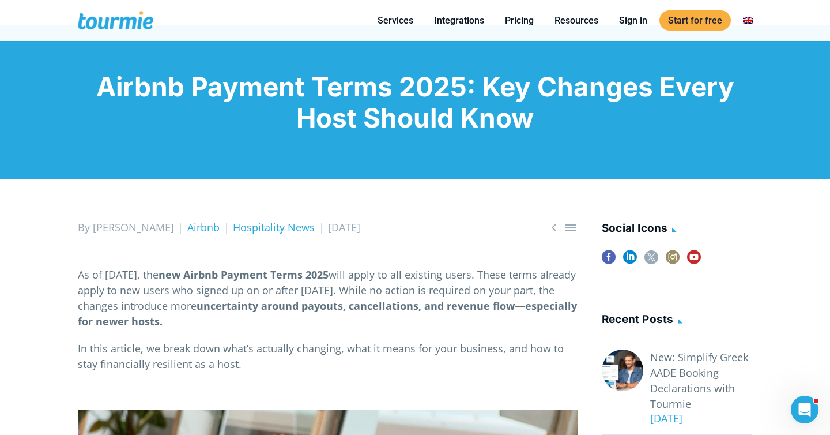
scroll to position [75, 0]
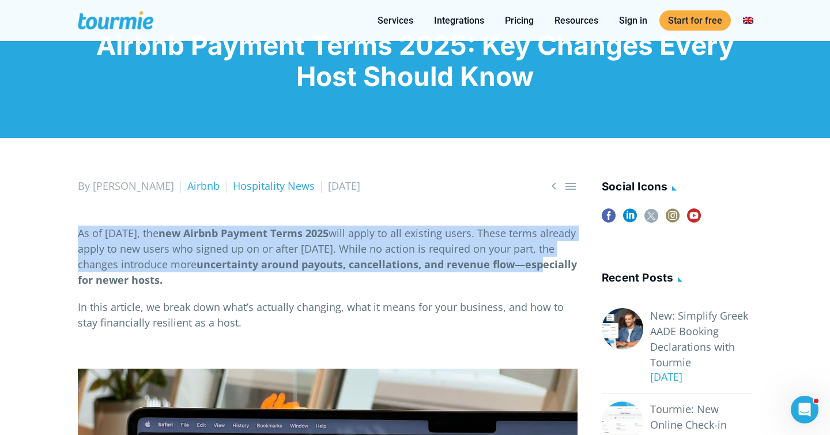
drag, startPoint x: 78, startPoint y: 232, endPoint x: 176, endPoint y: 358, distance: 159.4
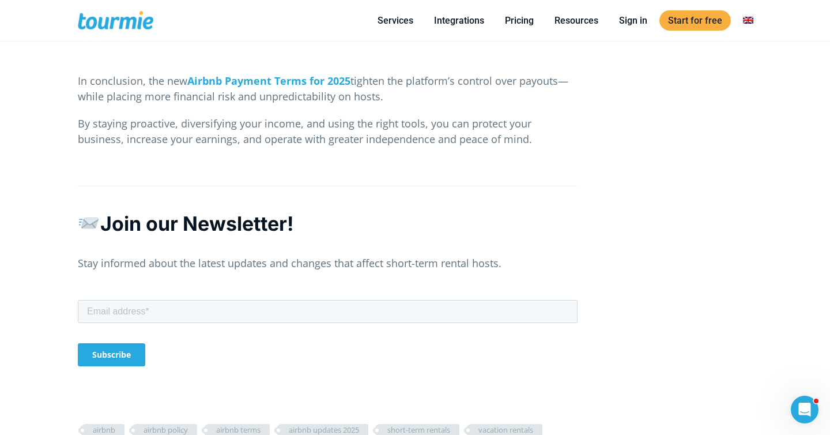
scroll to position [2869, 0]
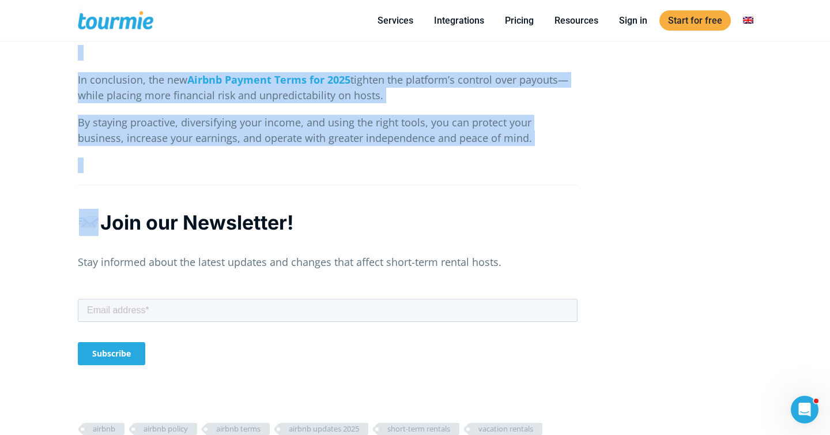
copy div "As of September 8, 2025, the new Airbnb Payment Terms 2025 will apply to all ex…"
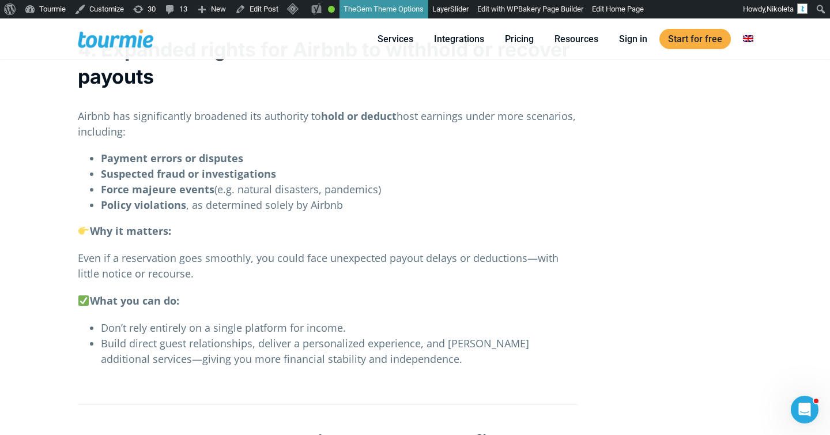
scroll to position [1399, 0]
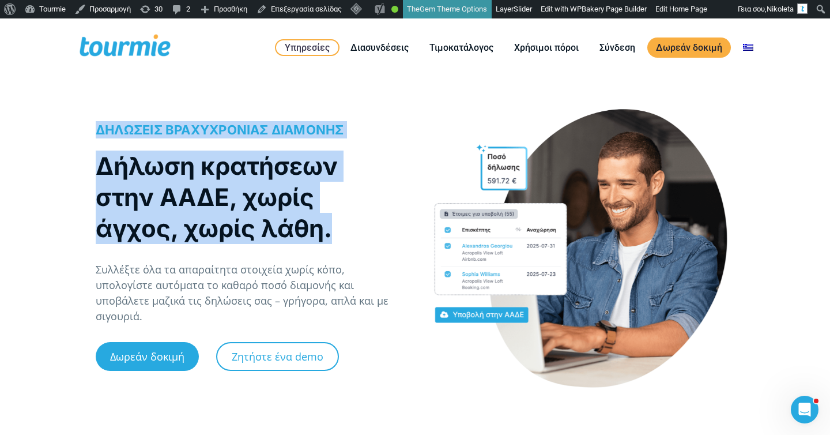
drag, startPoint x: 336, startPoint y: 241, endPoint x: 53, endPoint y: 130, distance: 303.7
click at [54, 130] on div "ΔΗΛΩΣΕΙΣ ΒΡΑΧΥΧΡΟΝΙΑΣ ΔΙΑΜΟΝΗΣ Δήλωση κρατήσεων στην ΑΑΔΕ, χωρίς άγχος, χωρίς λ…" at bounding box center [415, 260] width 830 height 326
copy div "ΔΗΛΩΣΕΙΣ ΒΡΑΧΥΧΡΟΝΙΑΣ ΔΙΑΜΟΝΗΣ Δήλωση κρατήσεων στην ΑΑΔΕ, χωρίς άγχος, χωρίς λ…"
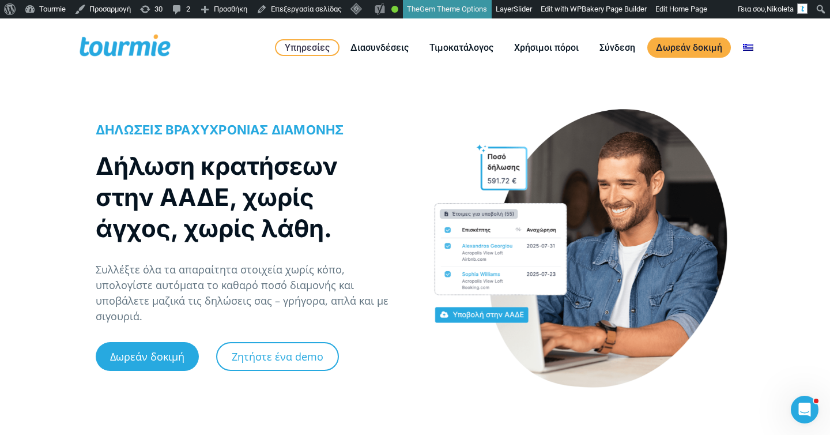
click at [473, 127] on div at bounding box center [580, 249] width 307 height 280
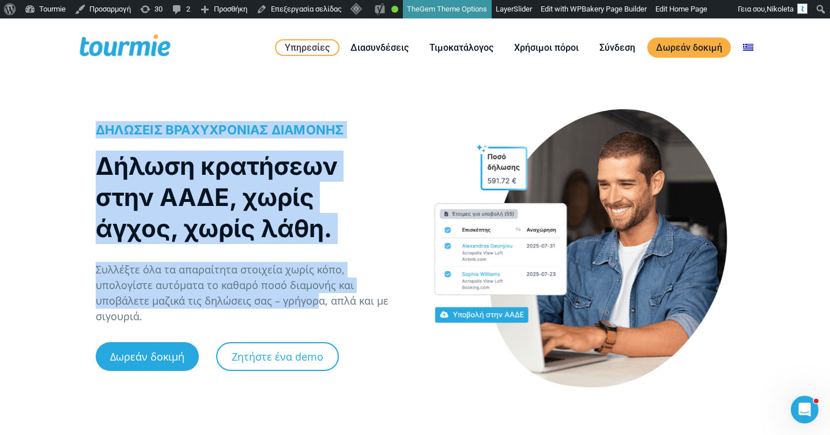
drag, startPoint x: 97, startPoint y: 119, endPoint x: 216, endPoint y: 335, distance: 246.5
click at [215, 319] on div "ΔΗΛΩΣΕΙΣ ΒΡΑΧΥΧΡΟΝΙΑΣ ΔΙΑΜΟΝΗΣ Δήλωση κρατήσεων στην ΑΑΔΕ, χωρίς άγχος, χωρίς λ…" at bounding box center [250, 254] width 332 height 291
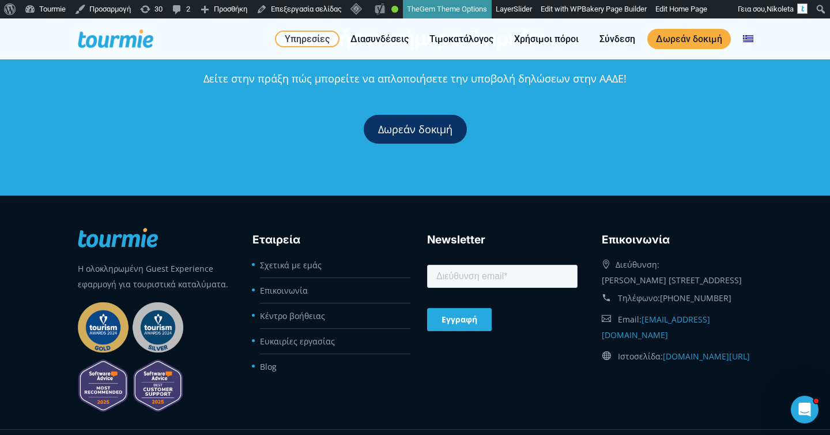
scroll to position [2660, 0]
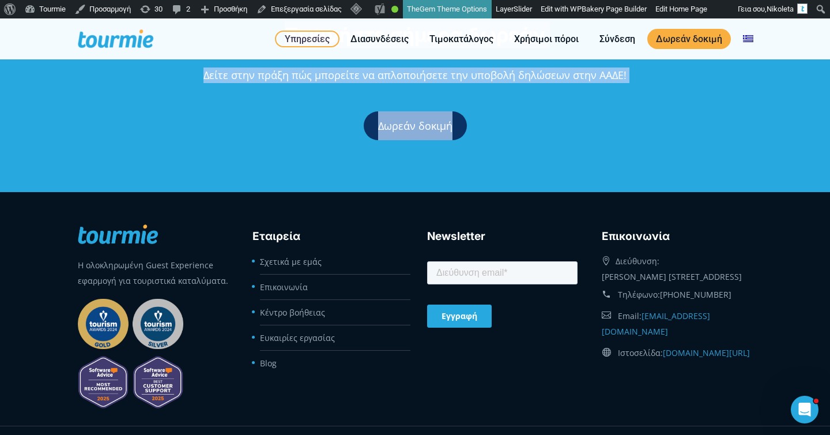
click at [504, 164] on div "Ξεκινήστε σήμερα δωρεάν Δείτε στην πράξη πώς μπορείτε να απλοποιήσετε την υποβο…" at bounding box center [415, 83] width 830 height 217
copy div "LOREMIPS DOLORSITAMET CONSECTE Adipis elitseddo eius TEMP, incid utlab, etdol m…"
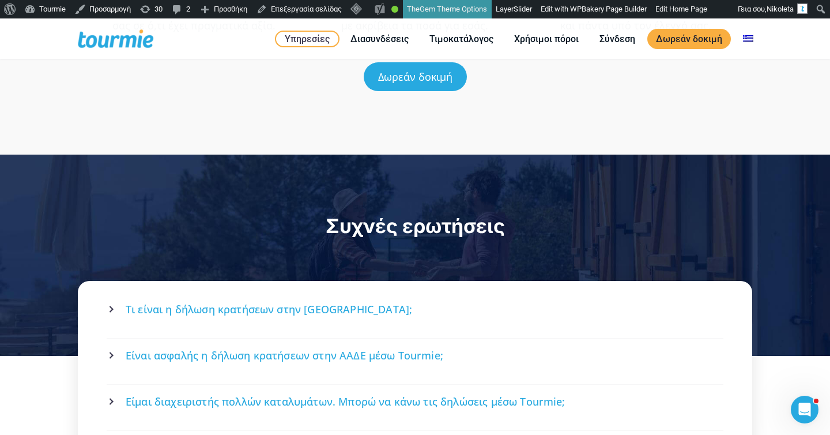
click at [501, 177] on div "Συχνές ερωτήσεις" at bounding box center [415, 255] width 830 height 201
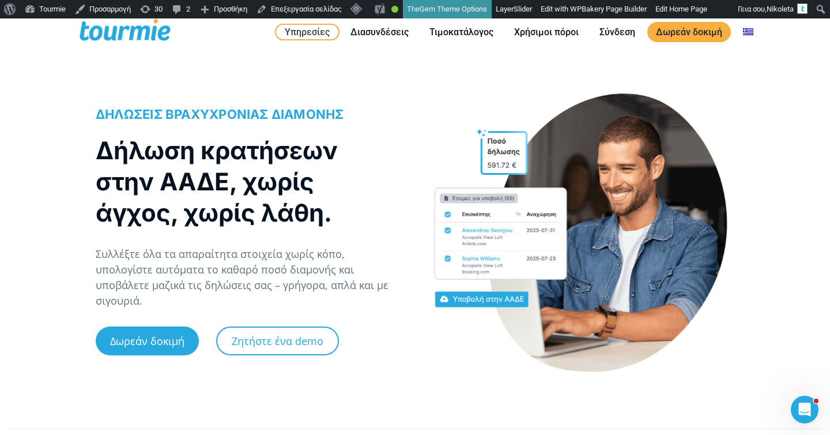
scroll to position [0, 0]
